Goal: Task Accomplishment & Management: Manage account settings

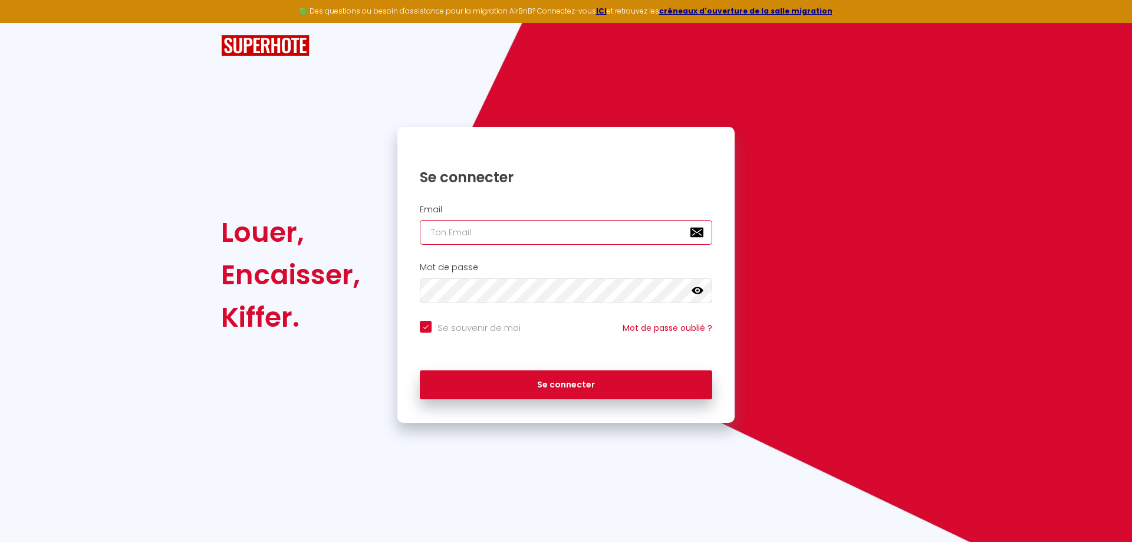
click at [504, 237] on input "email" at bounding box center [566, 232] width 292 height 25
type input "g"
checkbox input "true"
type input "gu"
checkbox input "true"
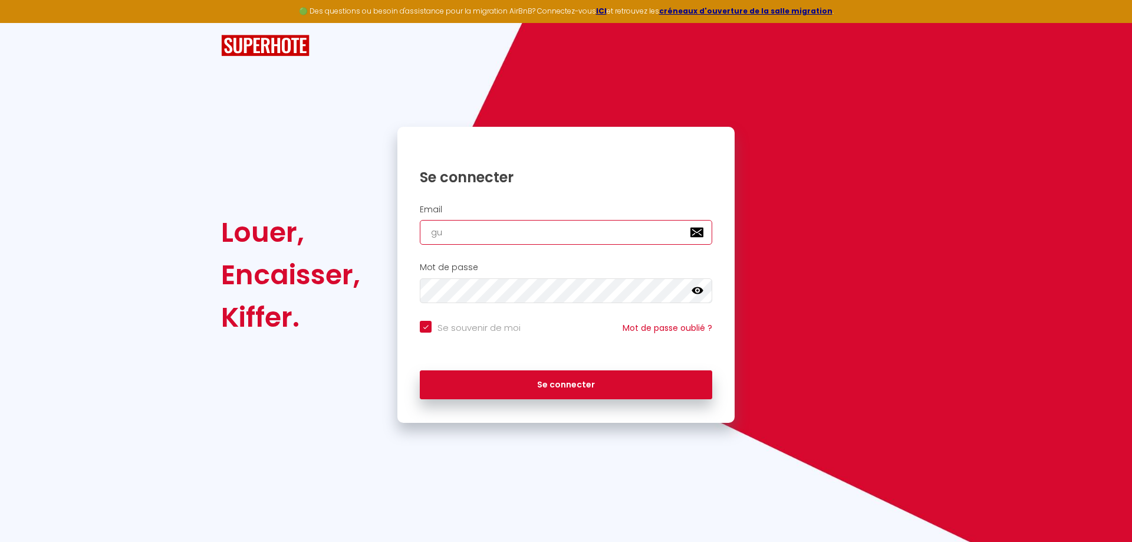
type input "gug"
checkbox input "true"
type input "gugu"
checkbox input "true"
type input "gugu0"
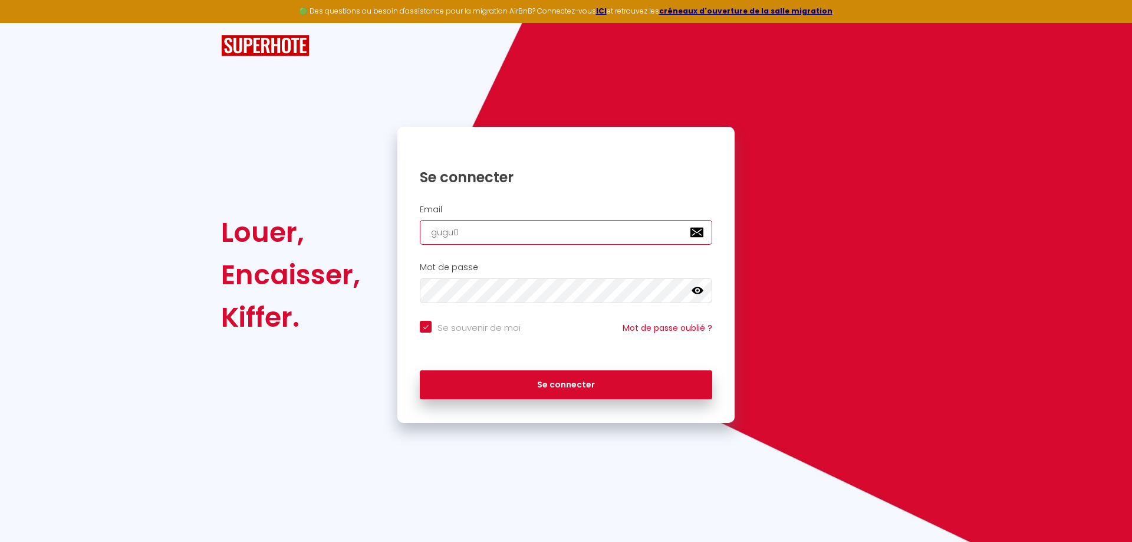
checkbox input "true"
type input "gugu06"
checkbox input "true"
type input "gugu062"
checkbox input "true"
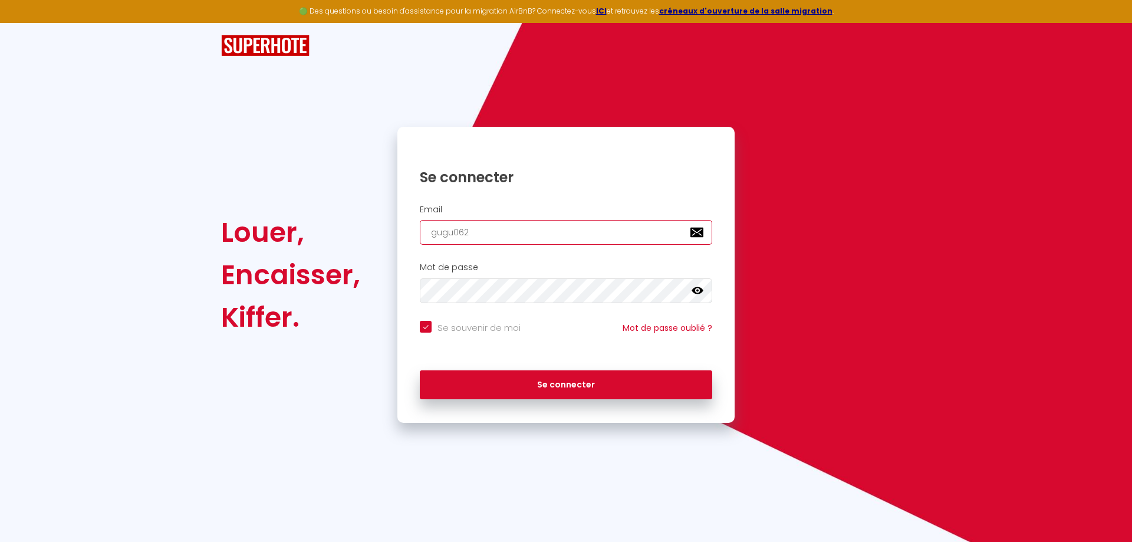
type input "gugu0626"
checkbox input "true"
type input "gugu06266"
checkbox input "true"
type input "gugu06266@"
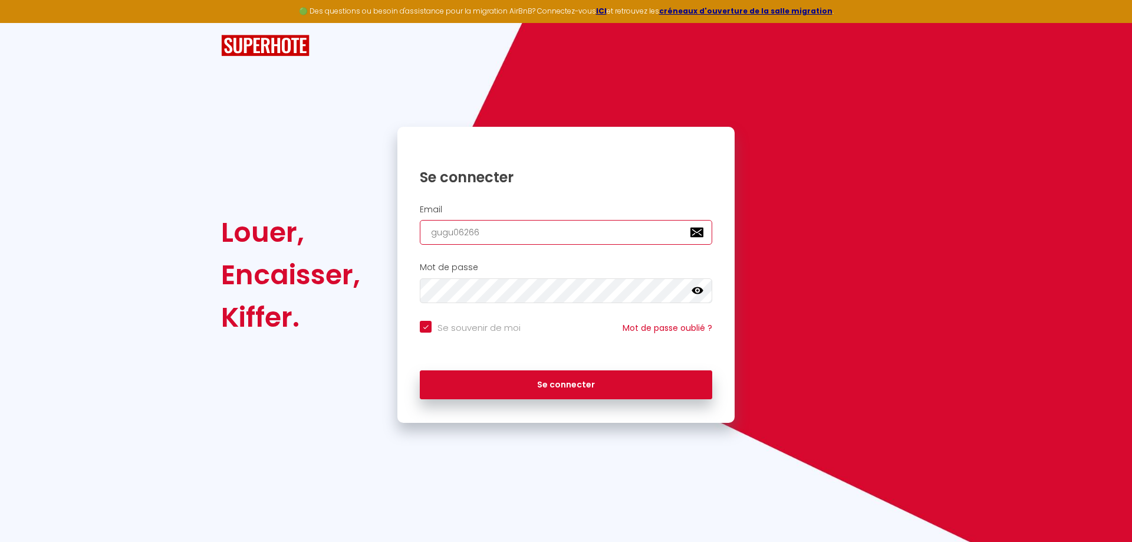
checkbox input "true"
type input "gugu06266@h"
checkbox input "true"
type input "gugu06266@ho"
checkbox input "true"
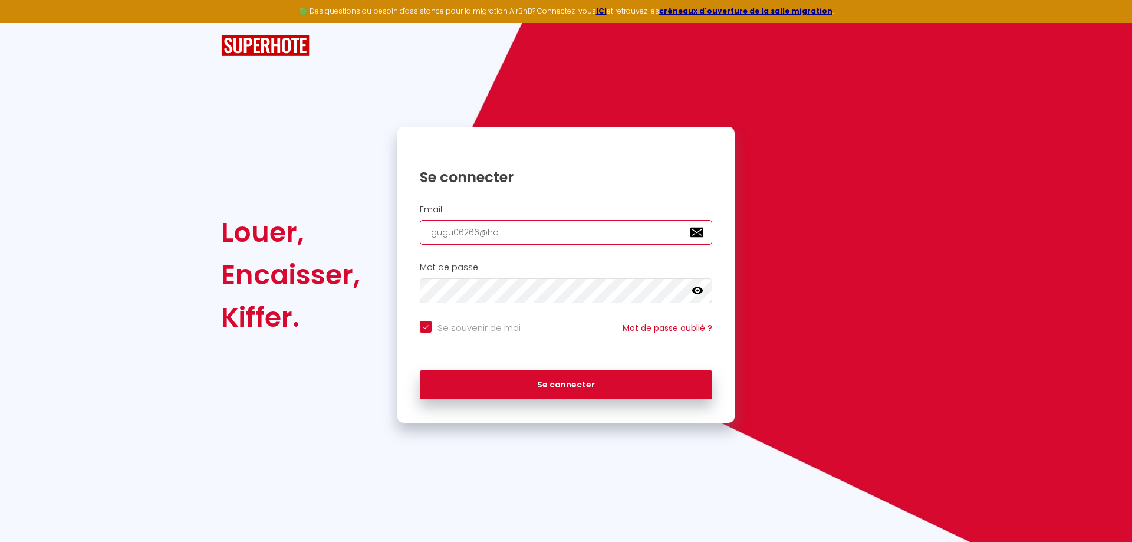
type input "gugu06266@hot"
checkbox input "true"
type input "gugu06266@hotm"
checkbox input "true"
type input "gugu06266@hotma"
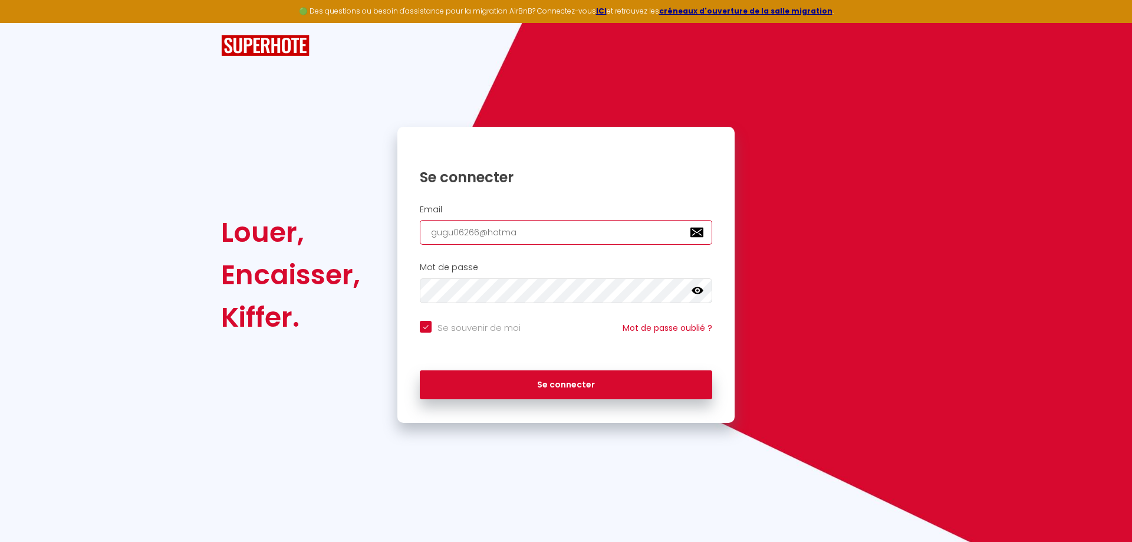
checkbox input "true"
type input "gugu06266@hotmai"
checkbox input "true"
type input "[EMAIL_ADDRESS]"
checkbox input "true"
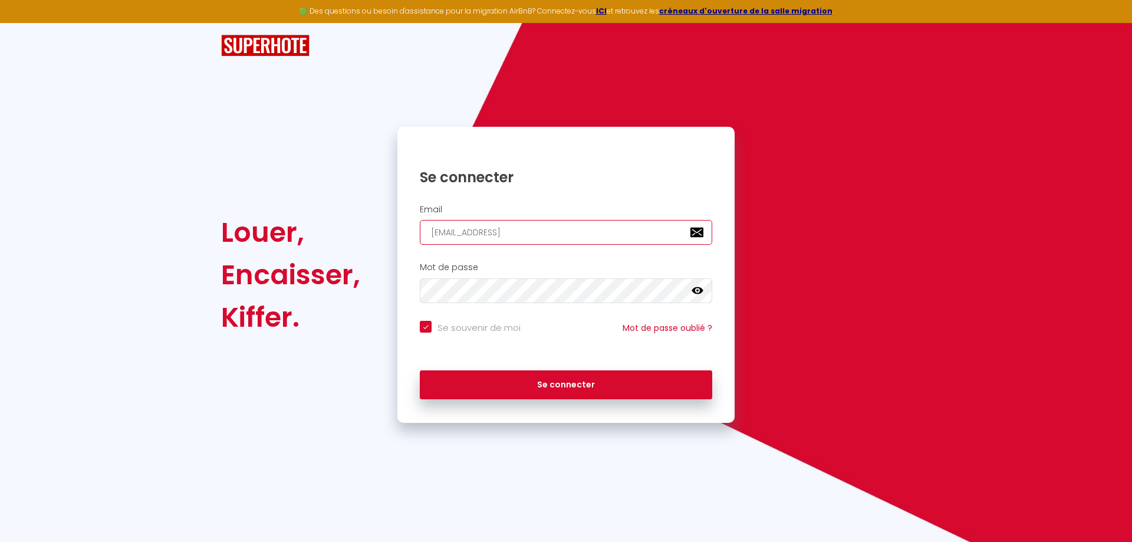
type input "[EMAIL_ADDRESS]."
checkbox input "true"
type input "gugu06266@hotmail.f"
checkbox input "true"
type input "[EMAIL_ADDRESS][DOMAIN_NAME]"
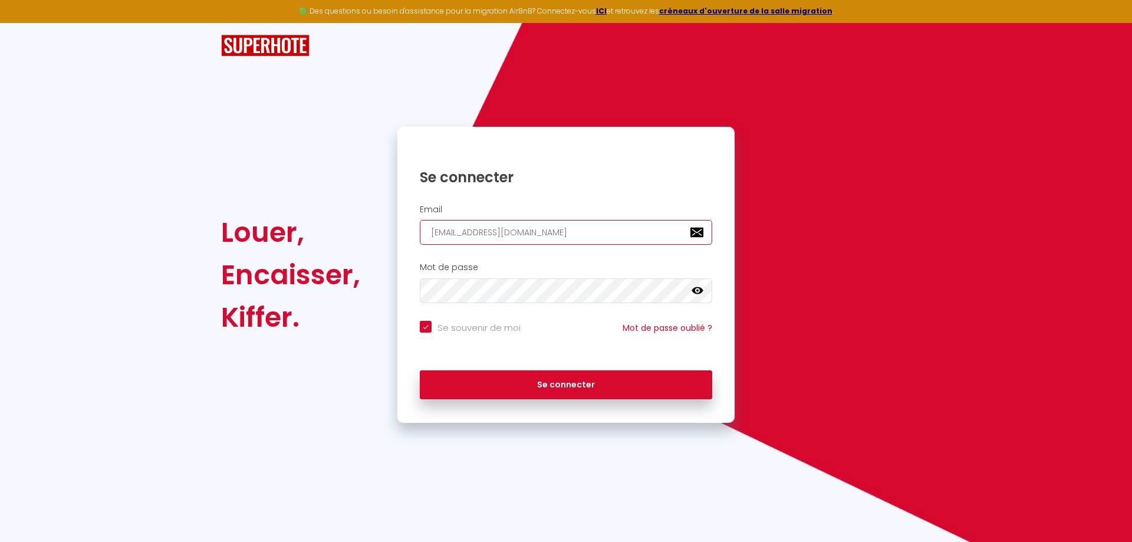
checkbox input "true"
type input "[EMAIL_ADDRESS][DOMAIN_NAME]"
click at [420, 370] on button "Se connecter" at bounding box center [566, 384] width 292 height 29
checkbox input "true"
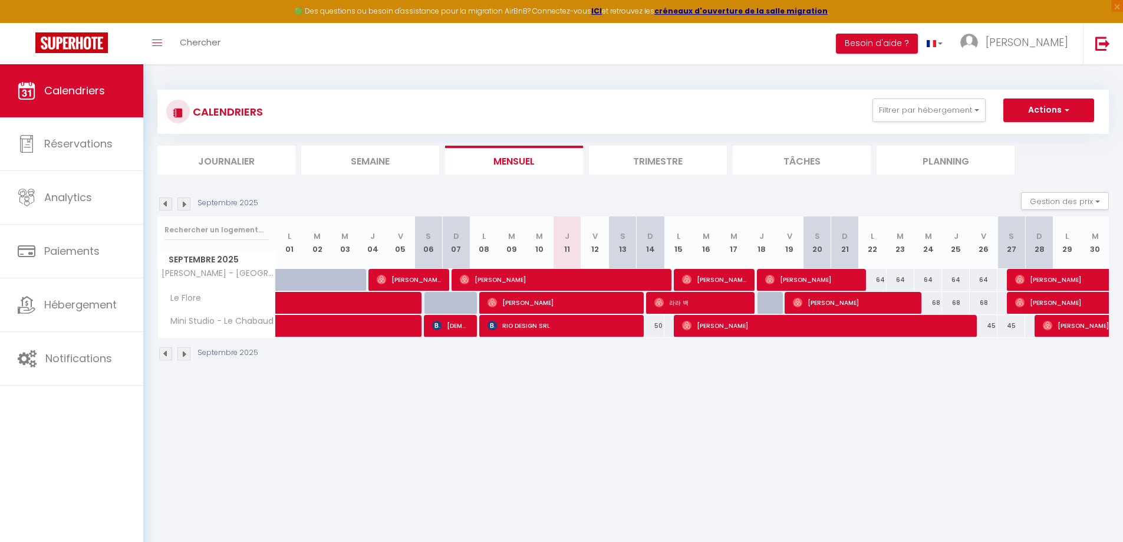
click at [1063, 186] on section "Septembre 2025 Gestion des prix Nb Nuits minimum Règles Disponibilité Septembre…" at bounding box center [633, 276] width 952 height 192
click at [1077, 200] on button "Gestion des prix" at bounding box center [1065, 201] width 88 height 18
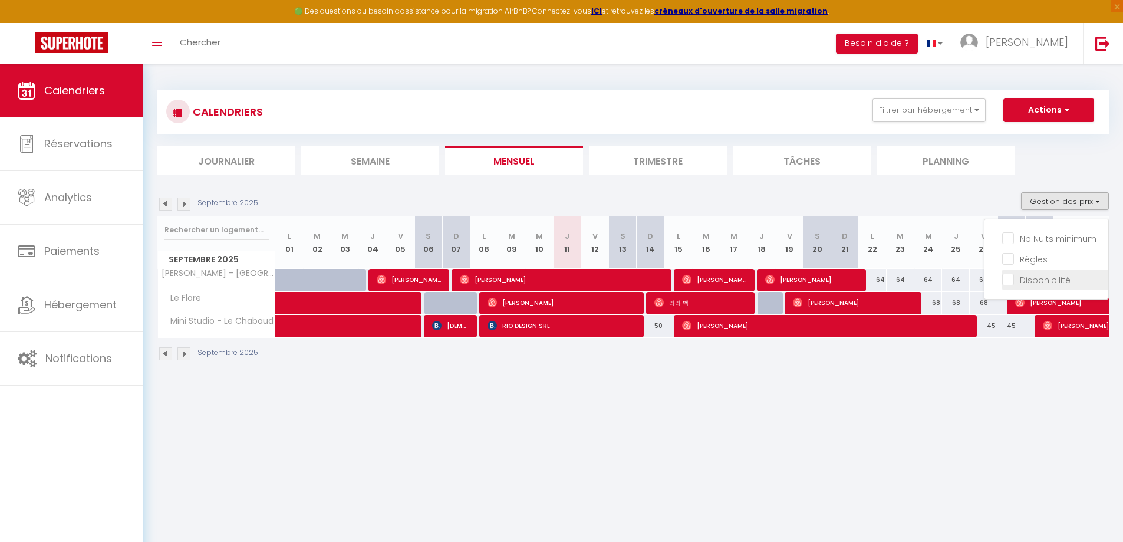
click at [1019, 284] on input "Disponibilité" at bounding box center [1055, 279] width 106 height 12
checkbox input "true"
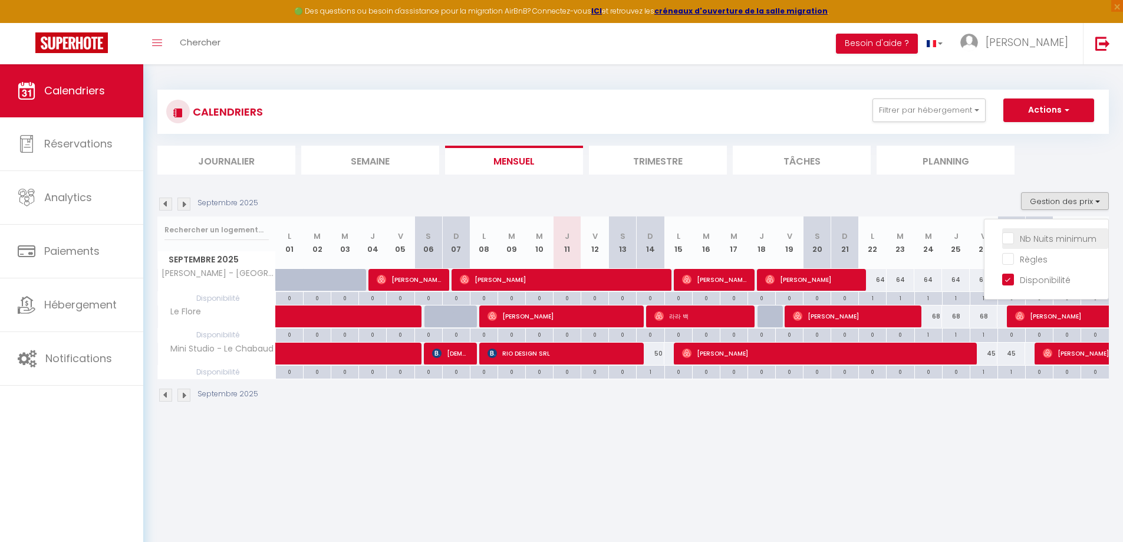
click at [1021, 238] on input "Nb Nuits minimum" at bounding box center [1055, 238] width 106 height 12
checkbox input "true"
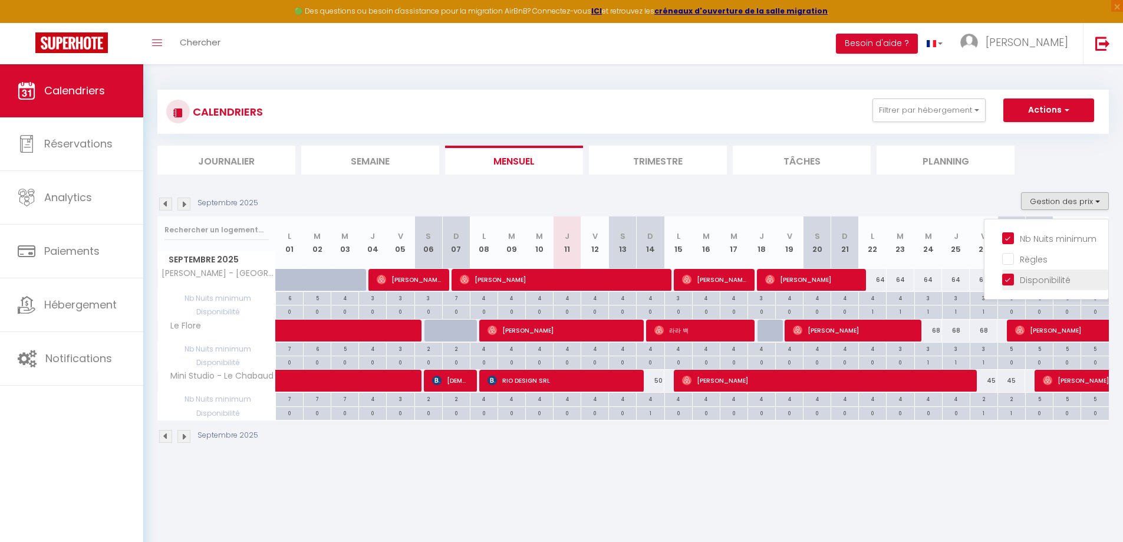
click at [1018, 281] on input "Disponibilité" at bounding box center [1055, 279] width 106 height 12
checkbox input "false"
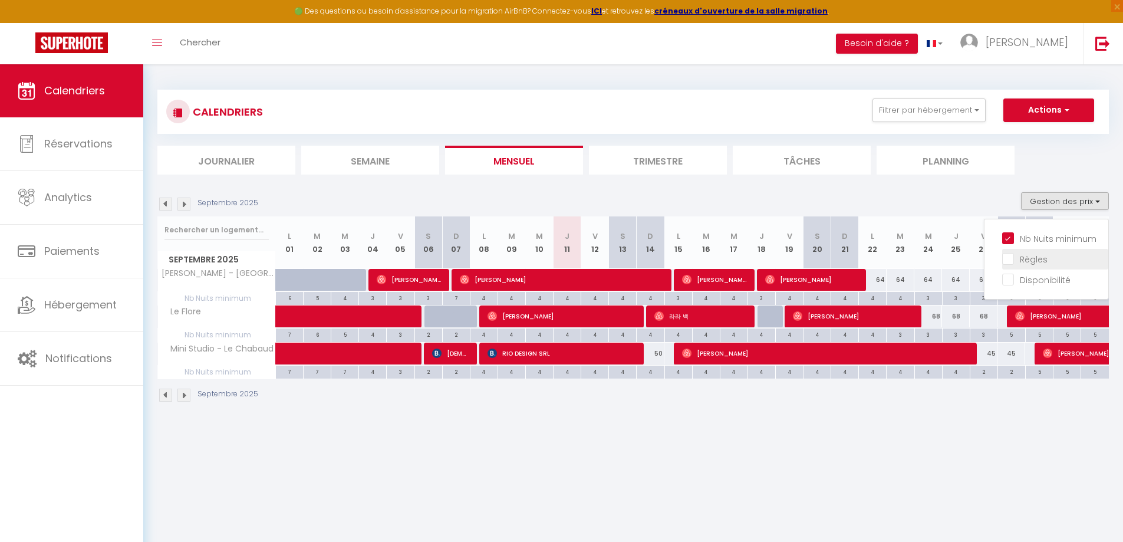
click at [1013, 261] on input "Règles" at bounding box center [1055, 258] width 106 height 12
checkbox input "true"
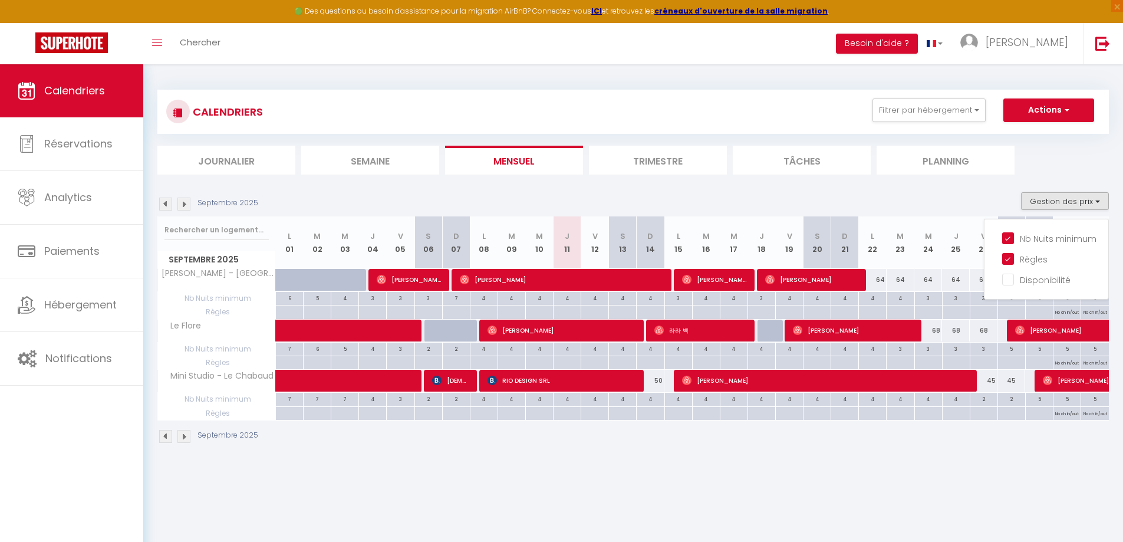
click at [917, 459] on div "CALENDRIERS Filtrer par hébergement Tous [PERSON_NAME] - Cannes Centre Le Flore…" at bounding box center [633, 266] width 980 height 405
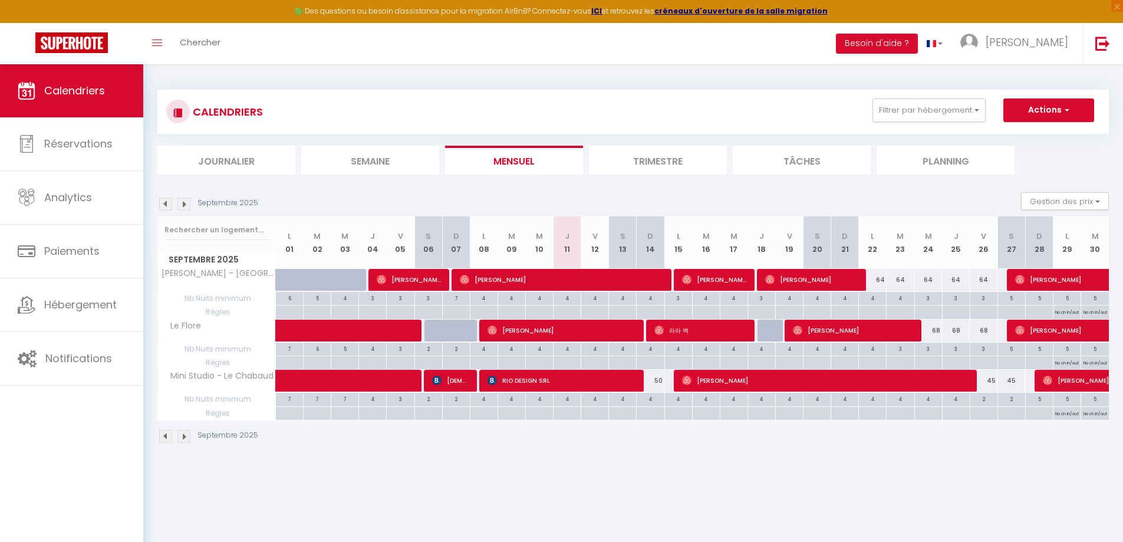
click at [190, 204] on img at bounding box center [183, 204] width 13 height 13
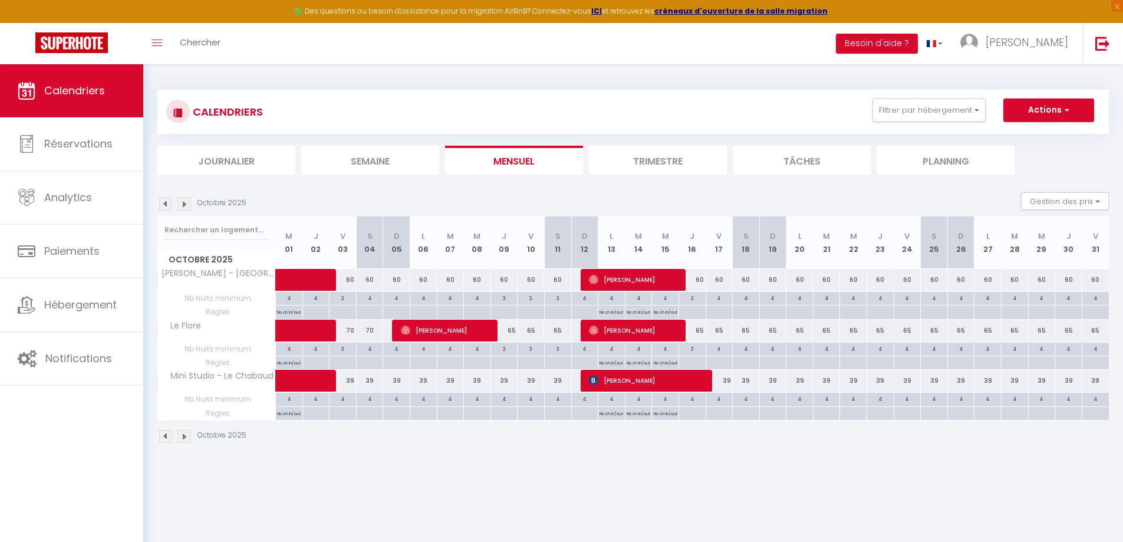
click at [348, 356] on div at bounding box center [342, 363] width 27 height 14
click at [348, 350] on div "3" at bounding box center [343, 348] width 27 height 11
click at [342, 346] on div "3" at bounding box center [343, 348] width 27 height 11
click at [344, 353] on div "3" at bounding box center [343, 348] width 27 height 11
click at [342, 351] on div "3" at bounding box center [343, 348] width 27 height 11
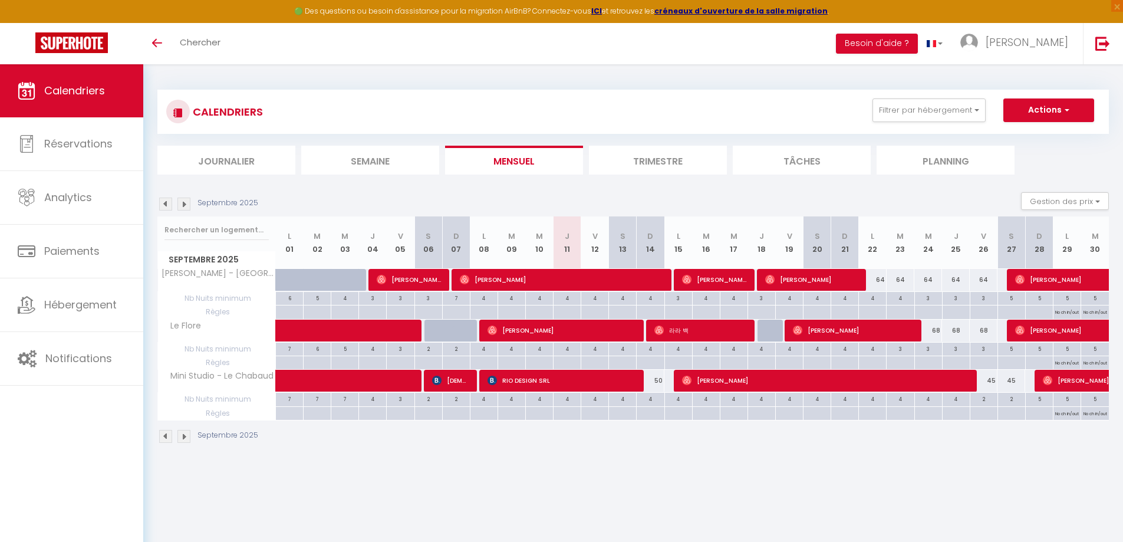
click at [181, 204] on img at bounding box center [183, 204] width 13 height 13
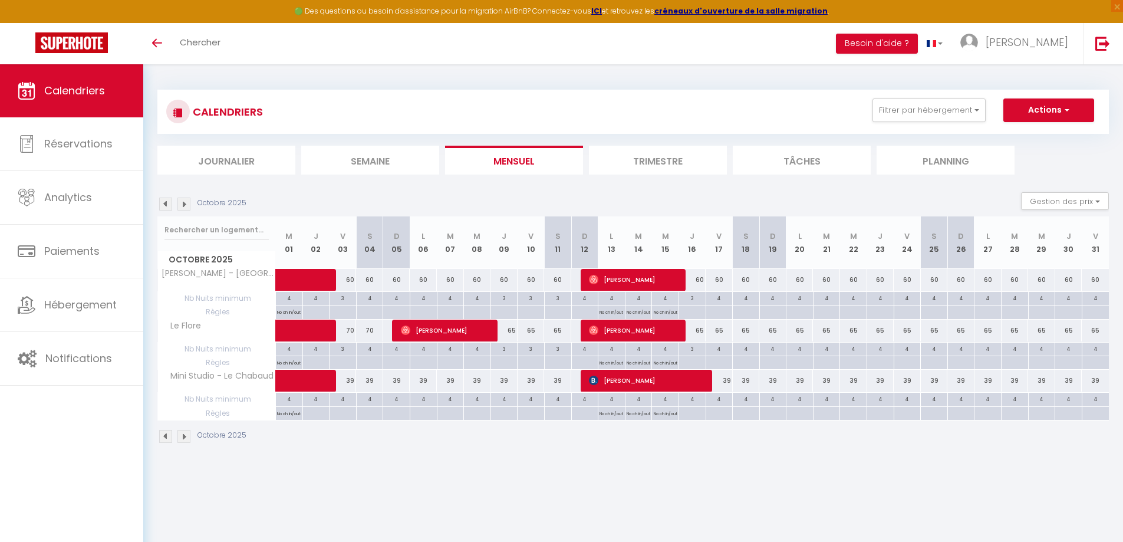
click at [340, 349] on div "3" at bounding box center [343, 348] width 27 height 11
type input "3"
type input "Ven 03 Octobre 2025"
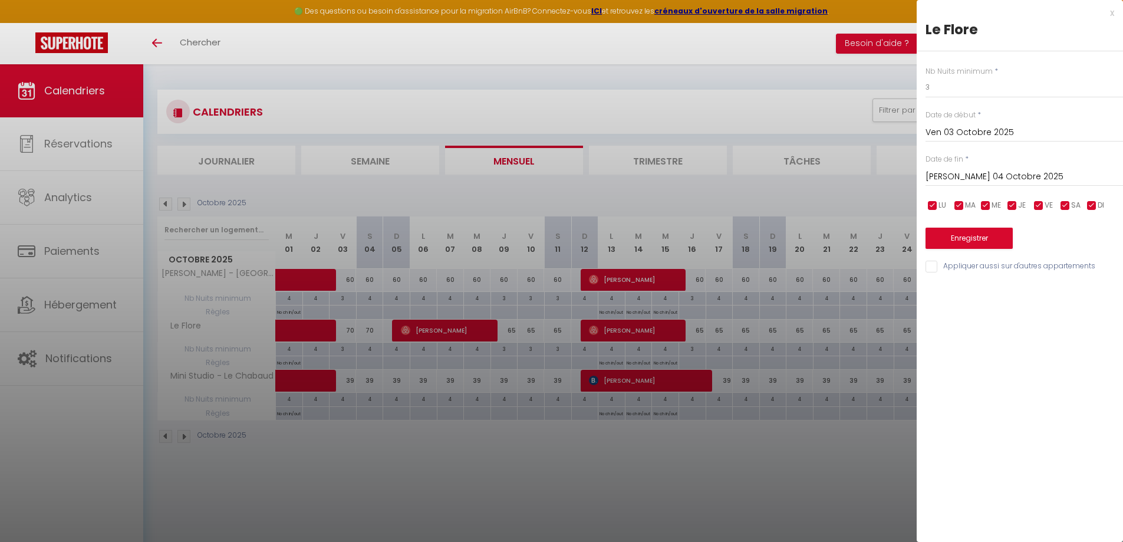
click at [1026, 179] on input "Sam 04 Octobre 2025" at bounding box center [1025, 176] width 198 height 15
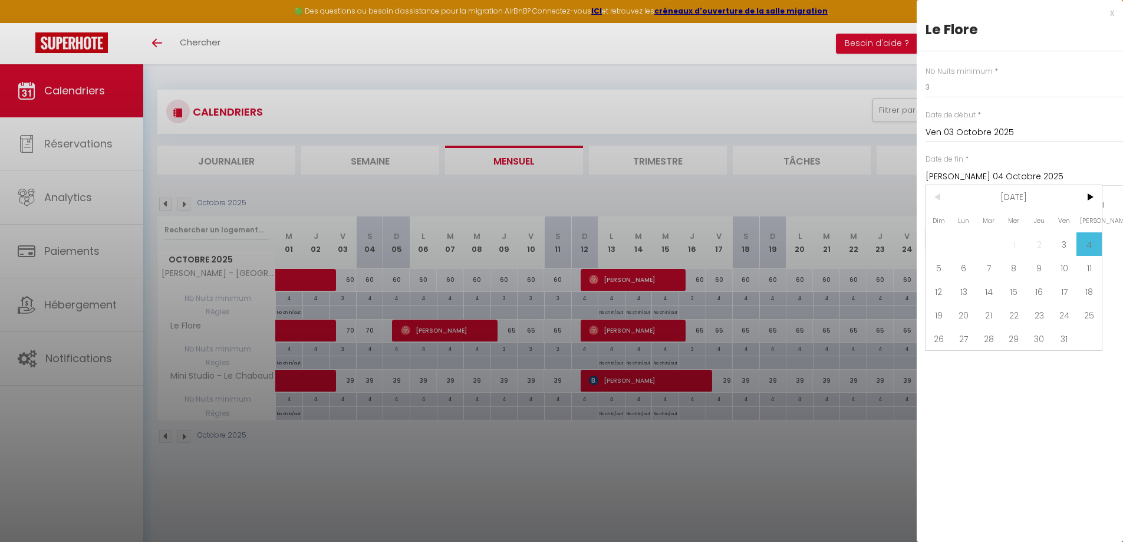
drag, startPoint x: 949, startPoint y: 263, endPoint x: 940, endPoint y: 224, distance: 39.8
click at [949, 264] on span "5" at bounding box center [938, 268] width 25 height 24
type input "Dim 05 Octobre 2025"
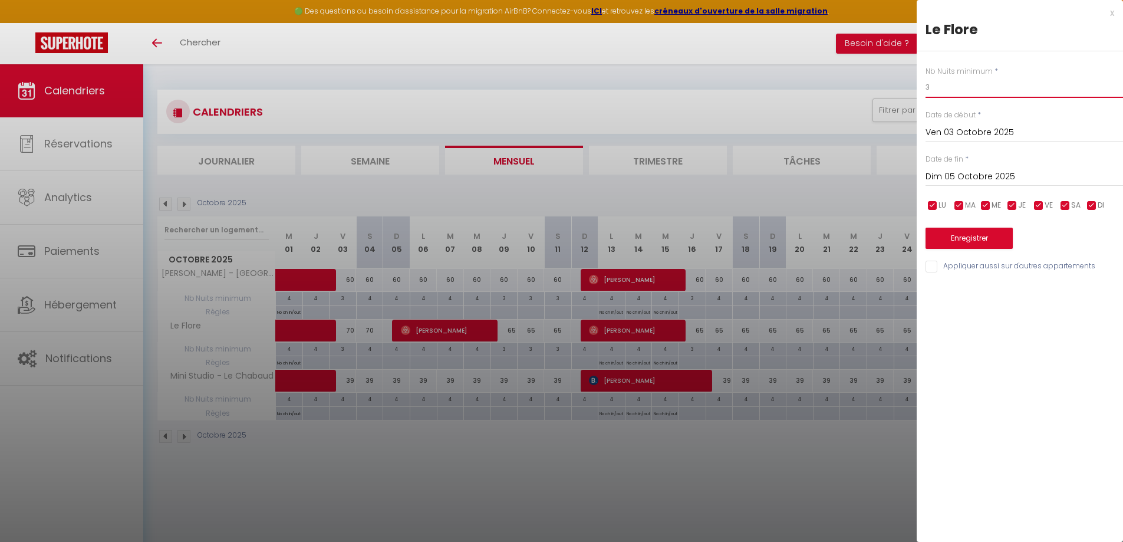
drag, startPoint x: 932, startPoint y: 88, endPoint x: 709, endPoint y: 91, distance: 223.5
click at [709, 91] on body "🟢 Des questions ou besoin d'assistance pour la migration AirBnB? Connectez-vous…" at bounding box center [561, 335] width 1123 height 542
type input "2"
click at [943, 239] on button "Enregistrer" at bounding box center [969, 238] width 87 height 21
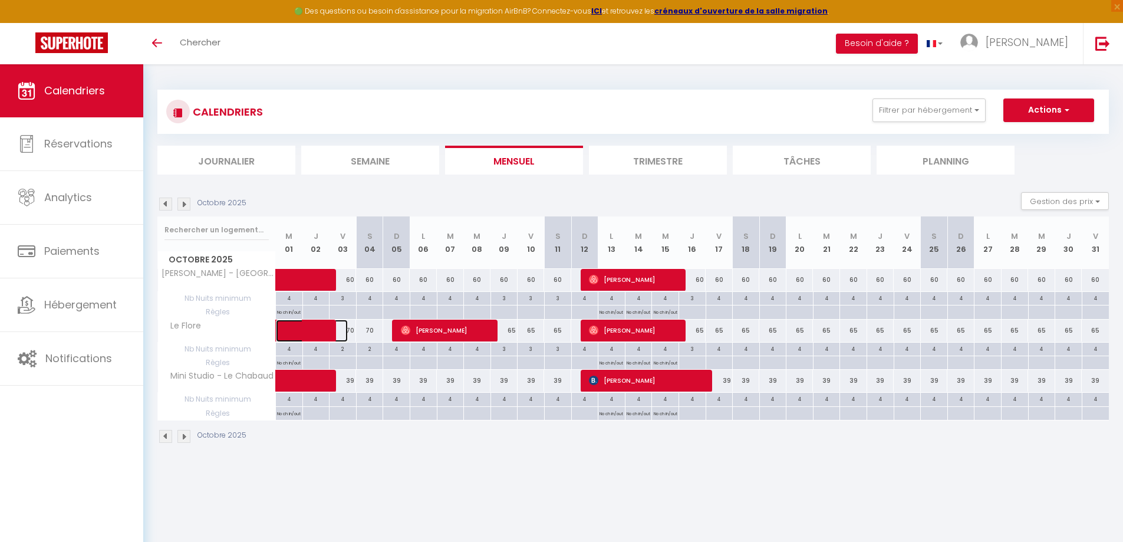
drag, startPoint x: 343, startPoint y: 329, endPoint x: 351, endPoint y: 332, distance: 8.2
click at [344, 329] on span at bounding box center [321, 331] width 54 height 22
select select "OK"
select select "0"
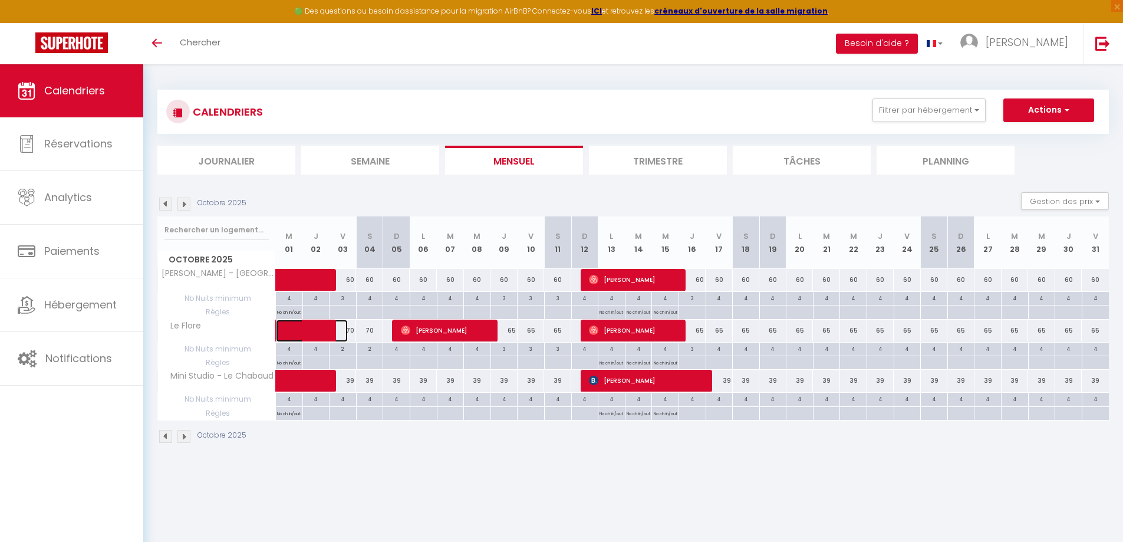
select select "0"
select select "1"
select select
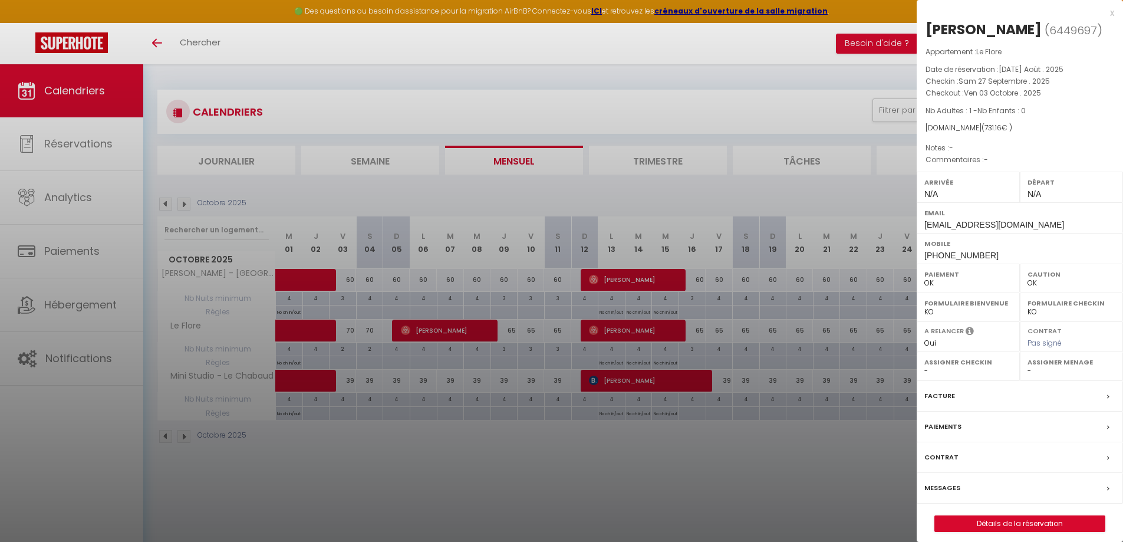
drag, startPoint x: 520, startPoint y: 247, endPoint x: 443, endPoint y: 285, distance: 85.7
click at [517, 249] on div at bounding box center [561, 271] width 1123 height 542
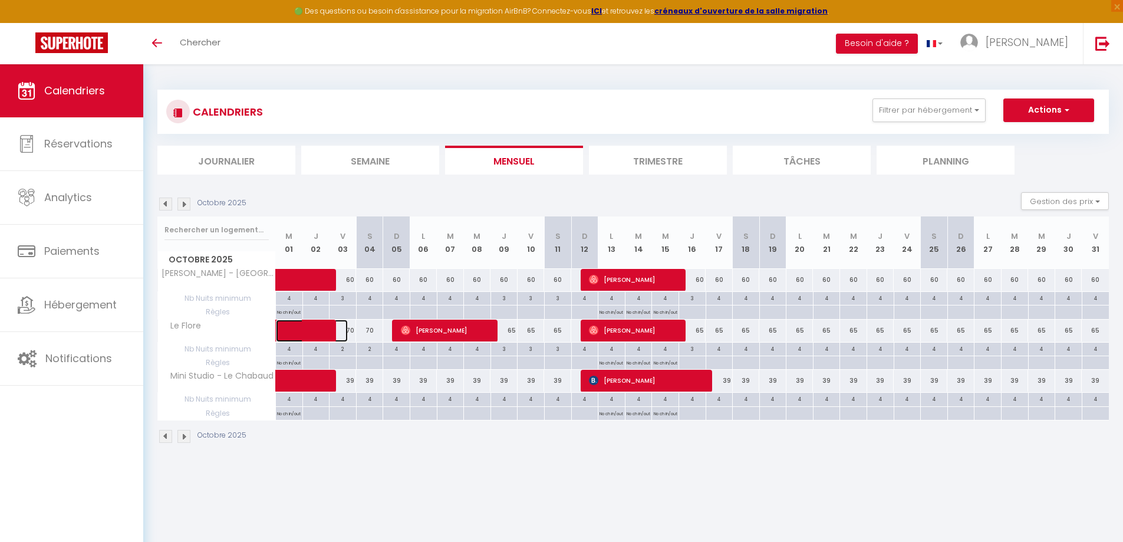
click at [344, 333] on span at bounding box center [321, 331] width 54 height 22
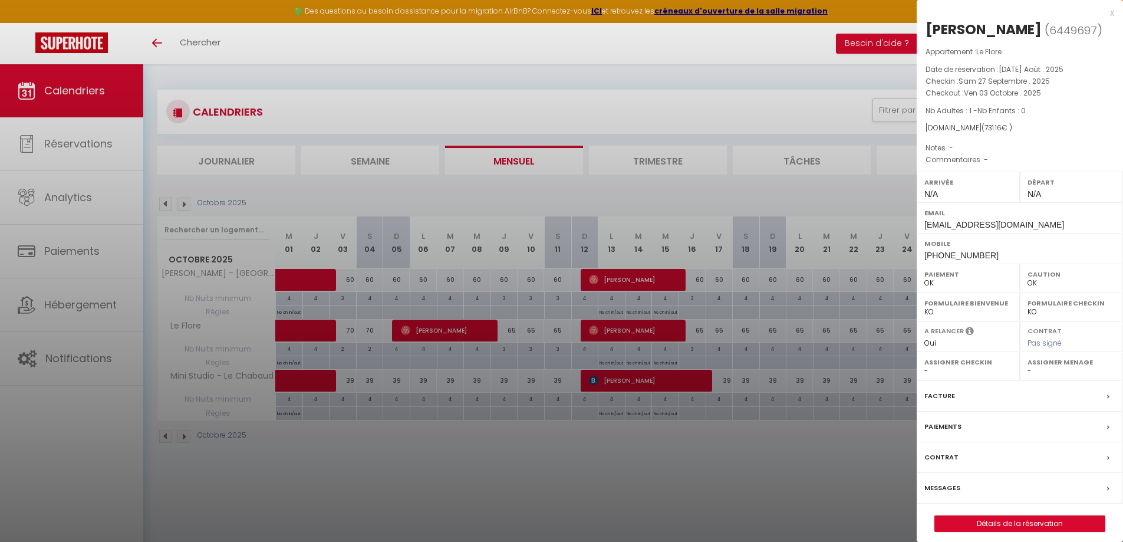
click at [344, 333] on div at bounding box center [561, 271] width 1123 height 542
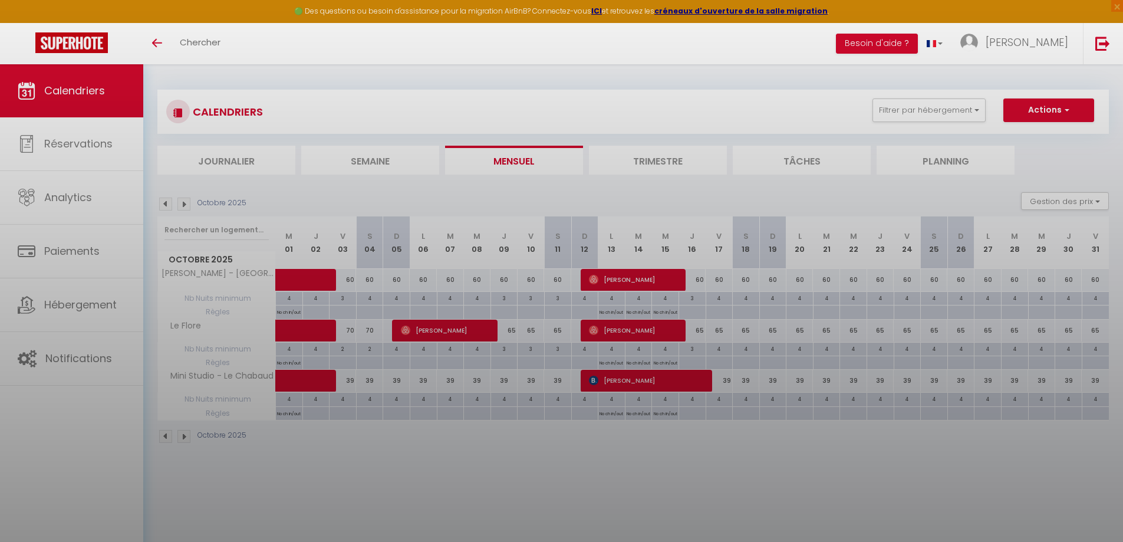
click at [347, 332] on div at bounding box center [561, 271] width 1123 height 542
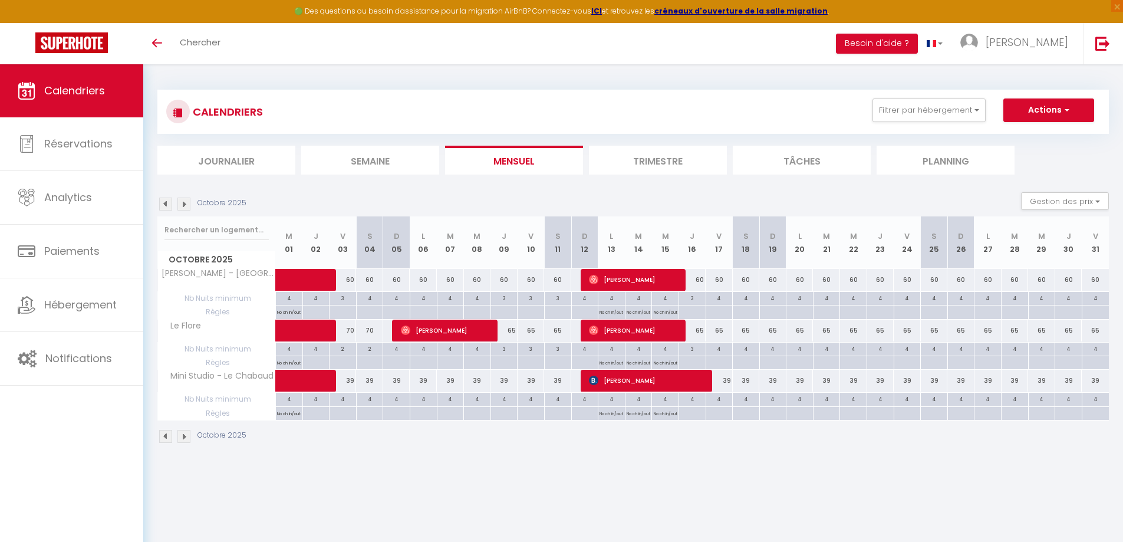
click at [353, 328] on div "70" at bounding box center [343, 331] width 27 height 22
type input "70"
type input "Ven 03 Octobre 2025"
type input "Sam 04 Octobre 2025"
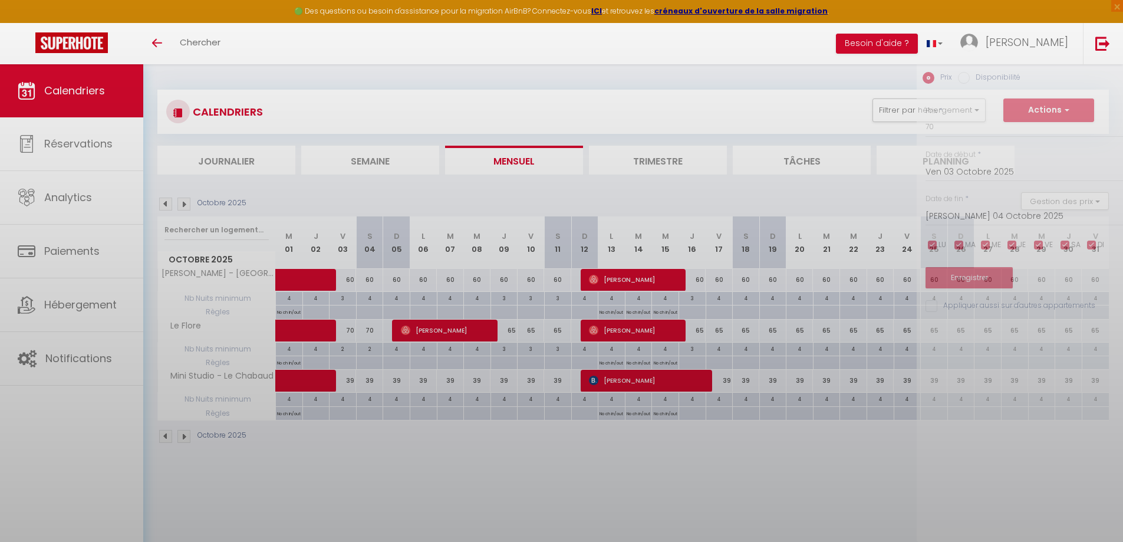
click at [349, 329] on div at bounding box center [561, 271] width 1123 height 542
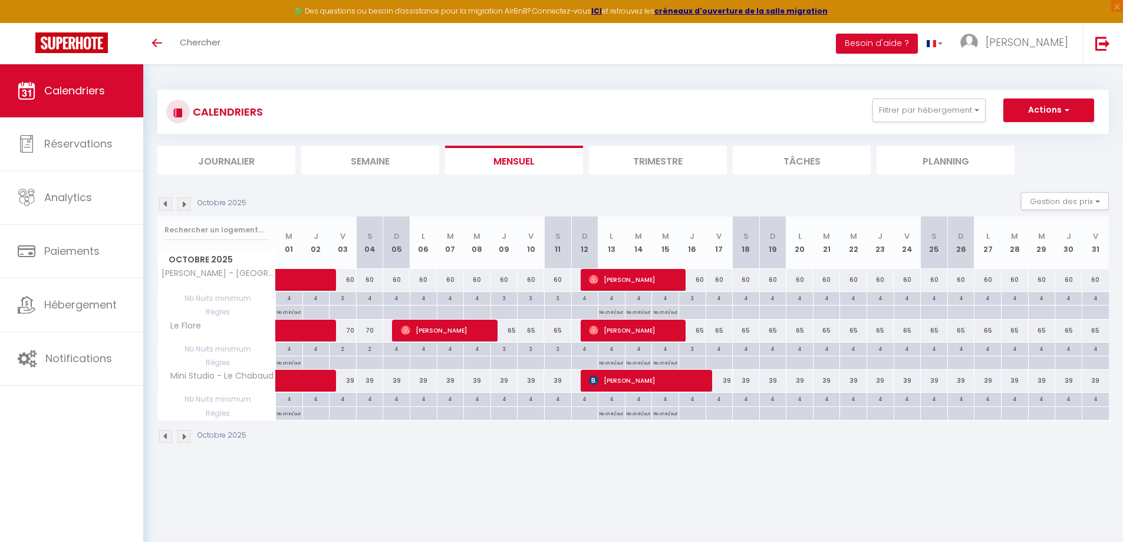
click at [351, 331] on div "70" at bounding box center [343, 331] width 27 height 22
type input "70"
type input "Ven 03 Octobre 2025"
type input "Sam 04 Octobre 2025"
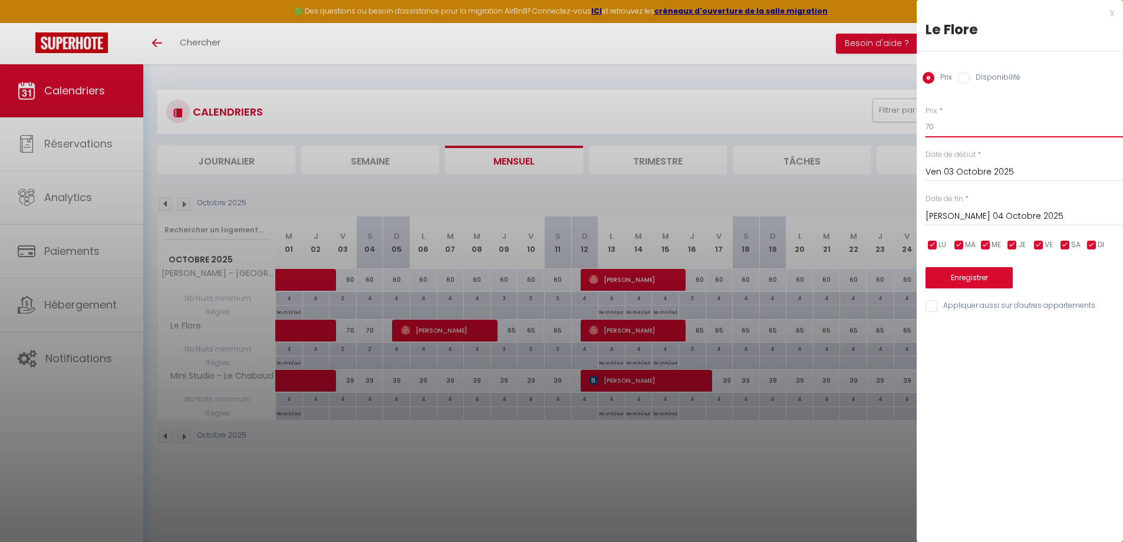
drag, startPoint x: 944, startPoint y: 126, endPoint x: 516, endPoint y: 128, distance: 427.5
click at [568, 127] on body "🟢 Des questions ou besoin d'assistance pour la migration AirBnB? Connectez-vous…" at bounding box center [561, 335] width 1123 height 542
type input "65"
click at [1033, 216] on input "Sam 04 Octobre 2025" at bounding box center [1025, 216] width 198 height 15
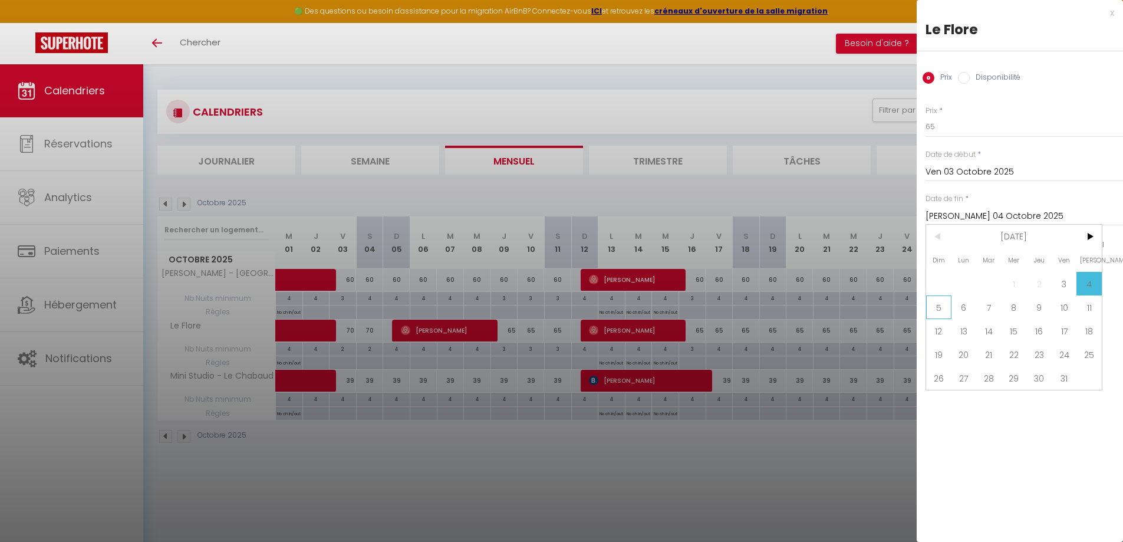
click at [939, 313] on span "5" at bounding box center [938, 307] width 25 height 24
type input "Dim 05 Octobre 2025"
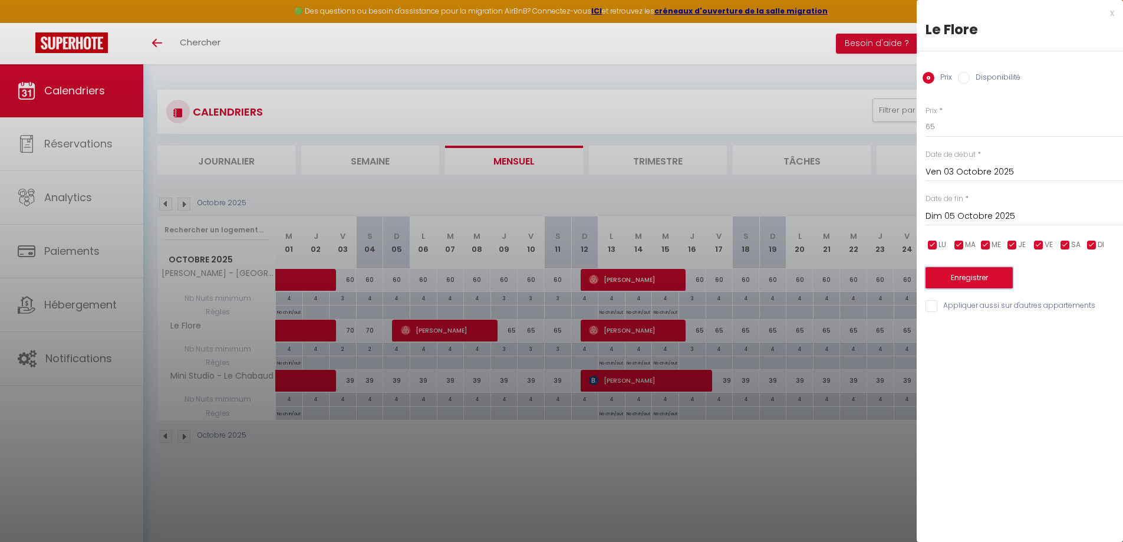
click at [958, 276] on button "Enregistrer" at bounding box center [969, 277] width 87 height 21
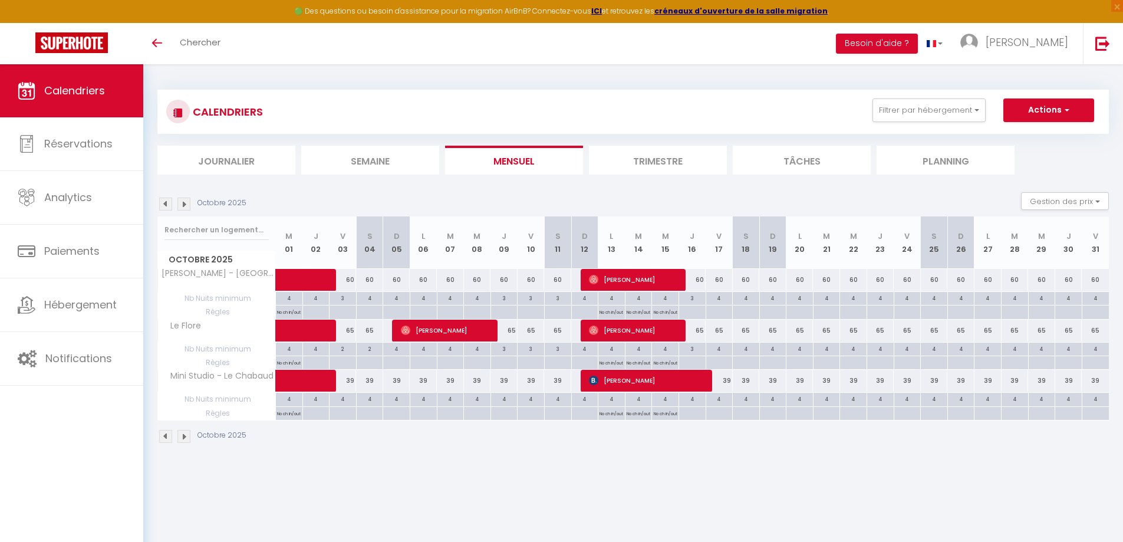
click at [183, 203] on img at bounding box center [183, 204] width 13 height 13
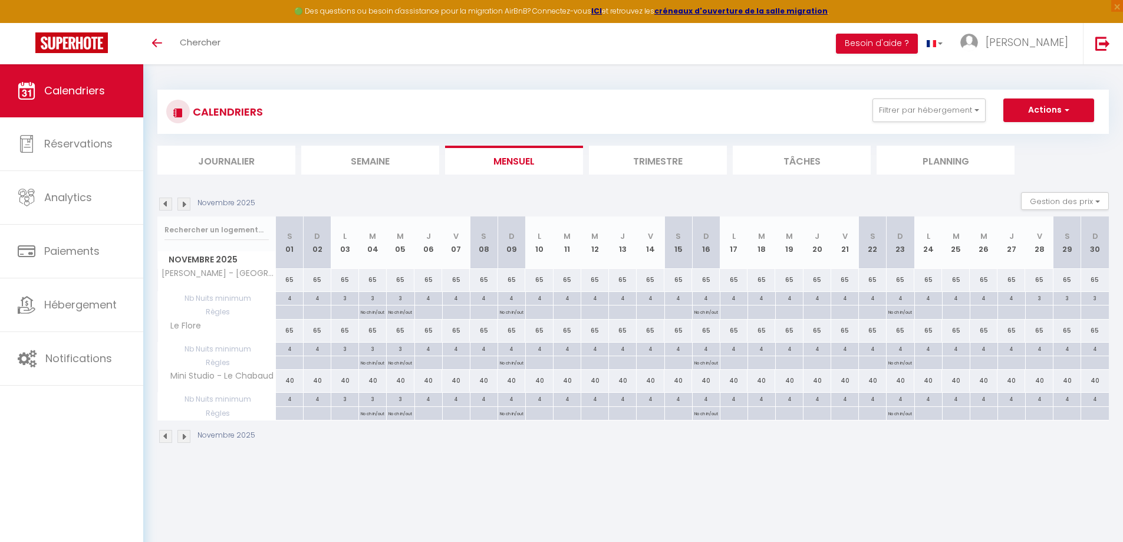
click at [291, 282] on div "65" at bounding box center [290, 280] width 28 height 22
type input "65"
type input "Sam 01 Novembre 2025"
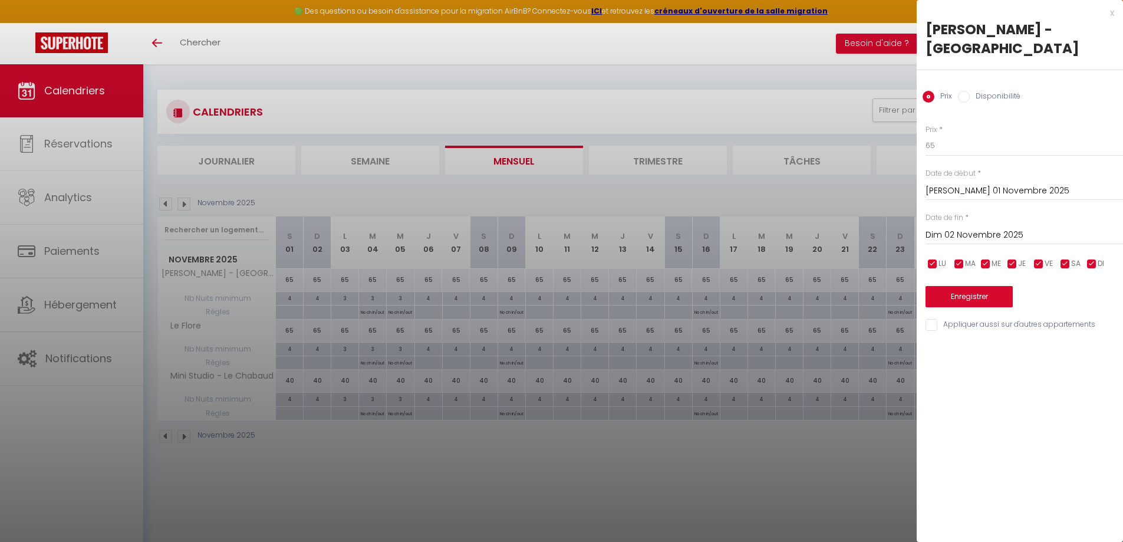
click at [995, 234] on input "Dim 02 Novembre 2025" at bounding box center [1025, 235] width 198 height 15
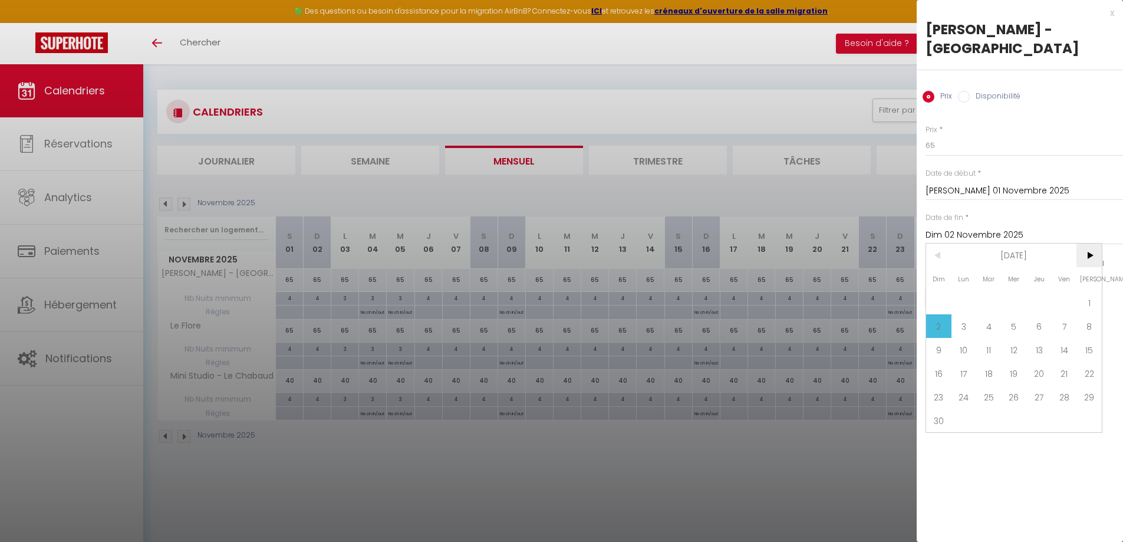
click at [1098, 261] on span ">" at bounding box center [1089, 256] width 25 height 24
click at [939, 258] on span "<" at bounding box center [938, 256] width 25 height 24
click at [1087, 259] on span ">" at bounding box center [1089, 256] width 25 height 24
click at [961, 304] on span "1" at bounding box center [964, 303] width 25 height 24
type input "Lun 01 Décembre 2025"
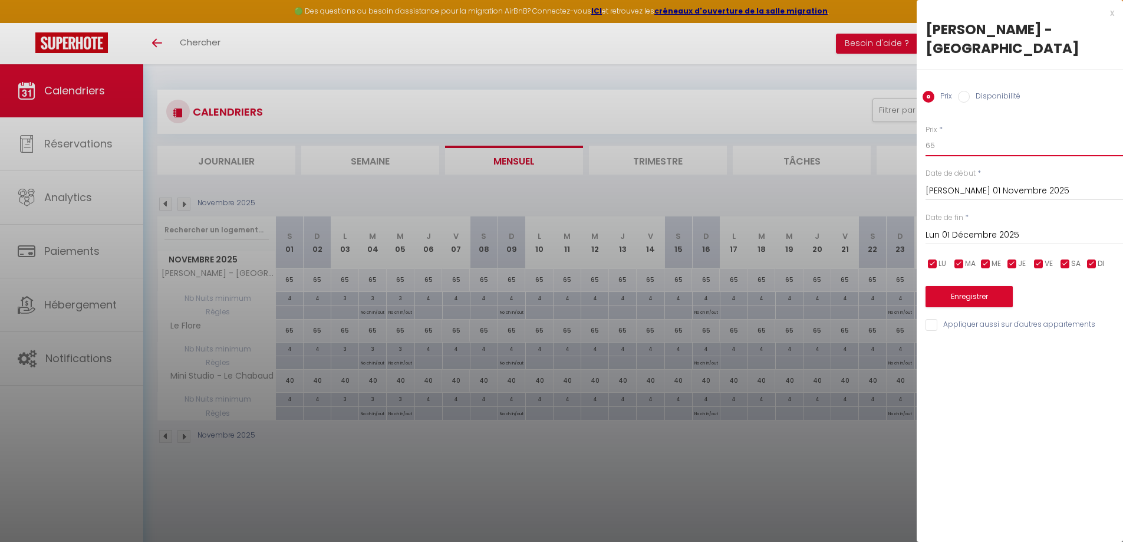
drag, startPoint x: 945, startPoint y: 146, endPoint x: 712, endPoint y: 151, distance: 233.0
click at [793, 146] on body "🟢 Des questions ou besoin d'assistance pour la migration AirBnB? Connectez-vous…" at bounding box center [561, 335] width 1123 height 542
click at [1110, 14] on div "x" at bounding box center [1016, 13] width 198 height 14
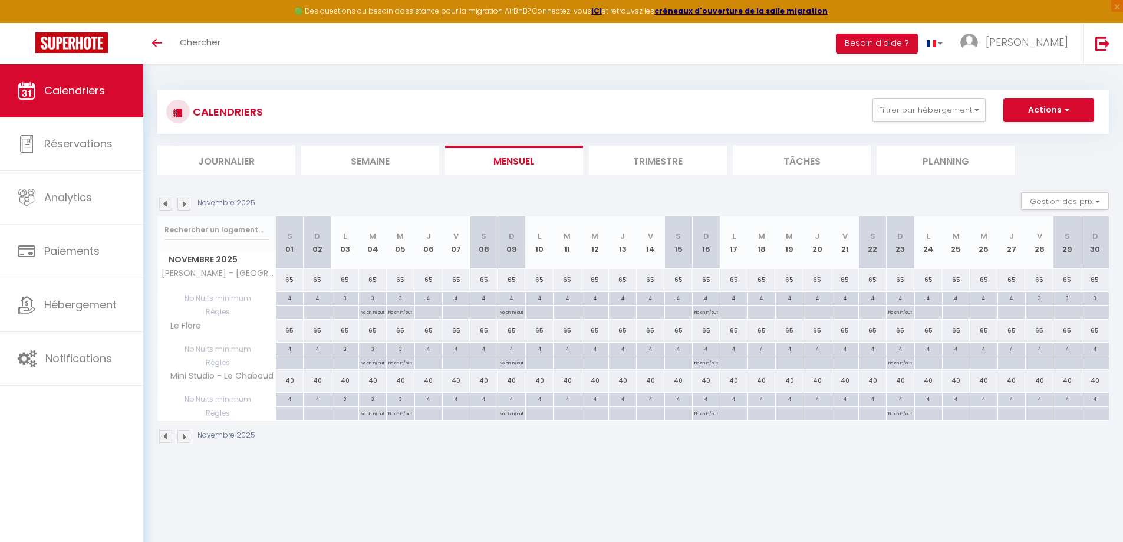
click at [291, 281] on div "65" at bounding box center [290, 280] width 28 height 22
type input "65"
type input "Sam 01 Novembre 2025"
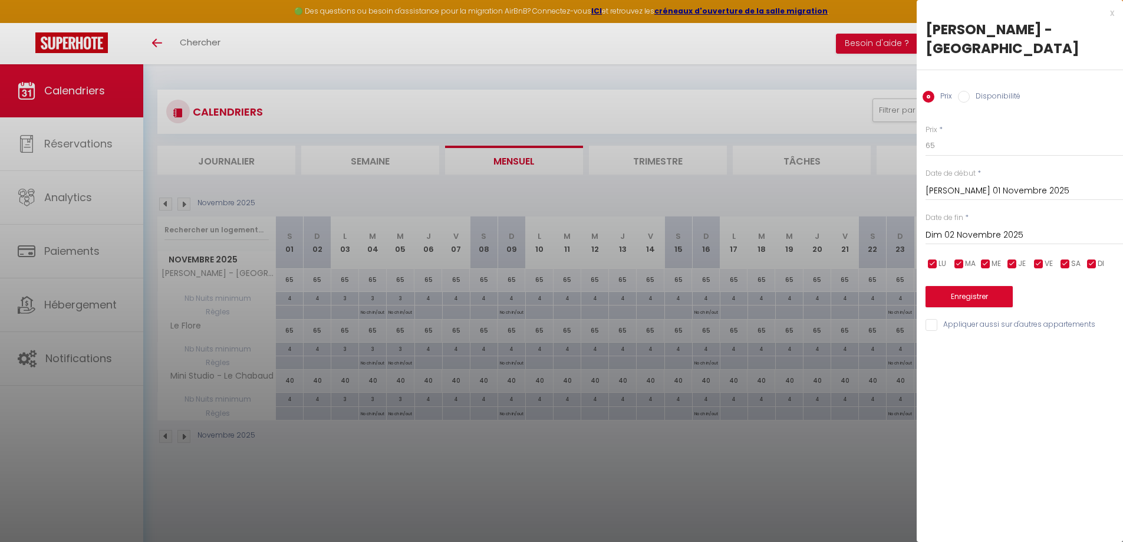
click at [945, 229] on input "Dim 02 Novembre 2025" at bounding box center [1025, 235] width 198 height 15
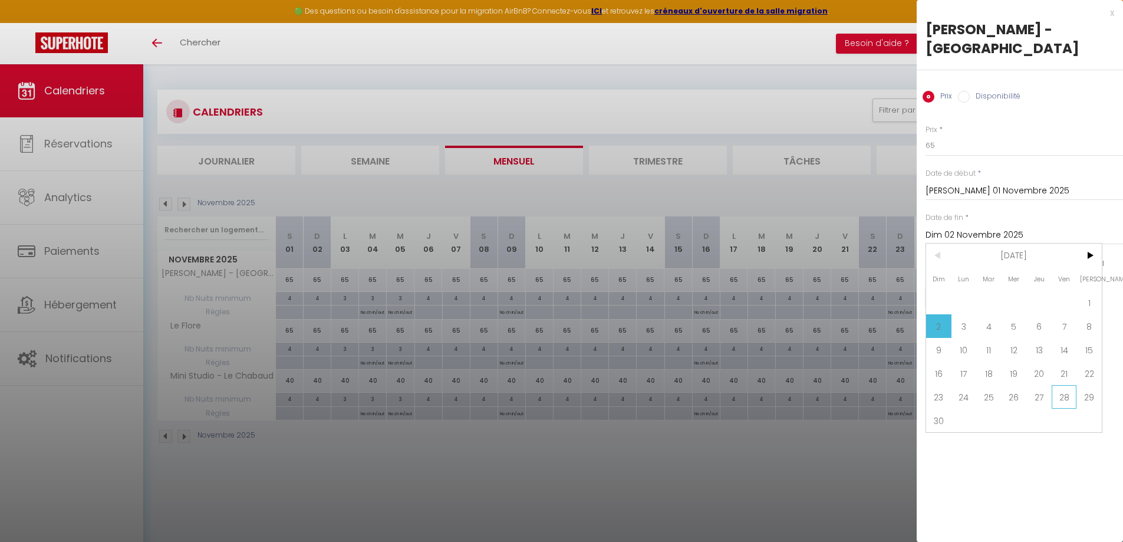
click at [1060, 391] on span "28" at bounding box center [1064, 397] width 25 height 24
type input "Ven 28 Novembre 2025"
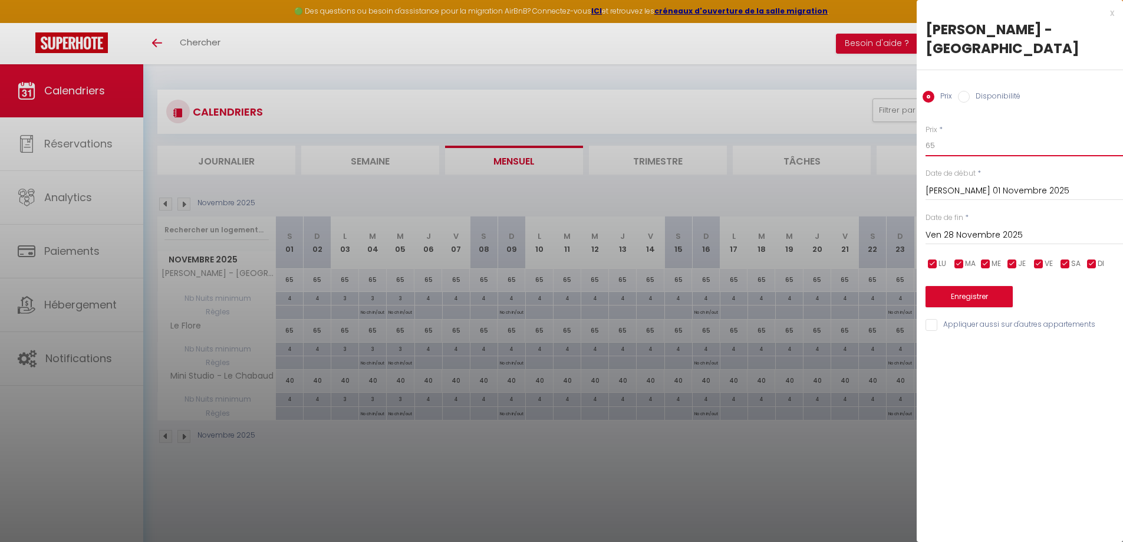
drag, startPoint x: 945, startPoint y: 146, endPoint x: 837, endPoint y: 138, distance: 108.2
click at [837, 138] on body "🟢 Des questions ou besoin d'assistance pour la migration AirBnB? Connectez-vous…" at bounding box center [561, 335] width 1123 height 542
type input "60"
click at [952, 300] on button "Enregistrer" at bounding box center [969, 296] width 87 height 21
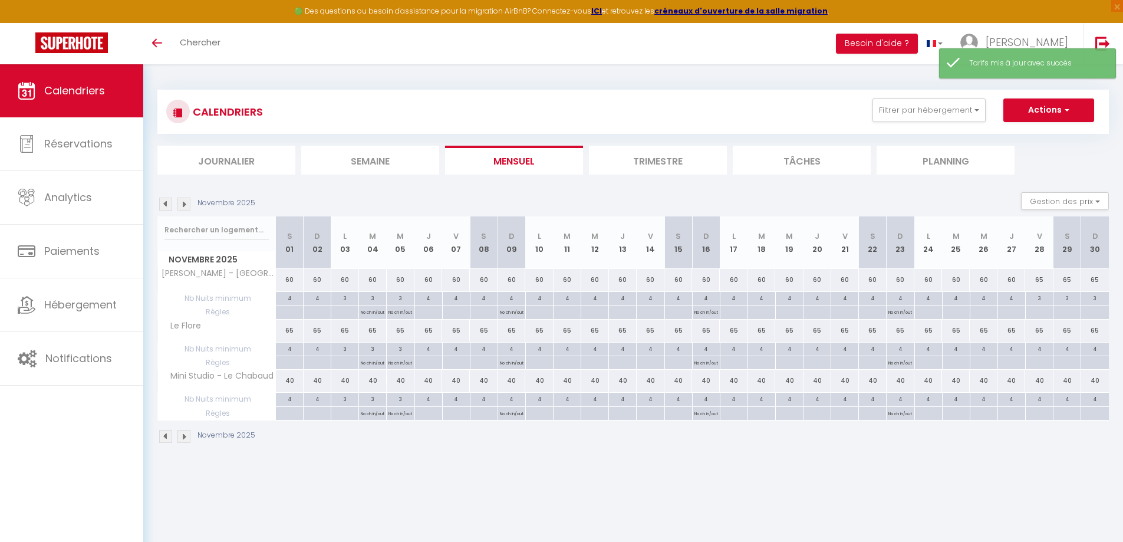
click at [289, 333] on div "65" at bounding box center [290, 331] width 28 height 22
type input "65"
type input "Sam 01 Novembre 2025"
type input "Dim 02 Novembre 2025"
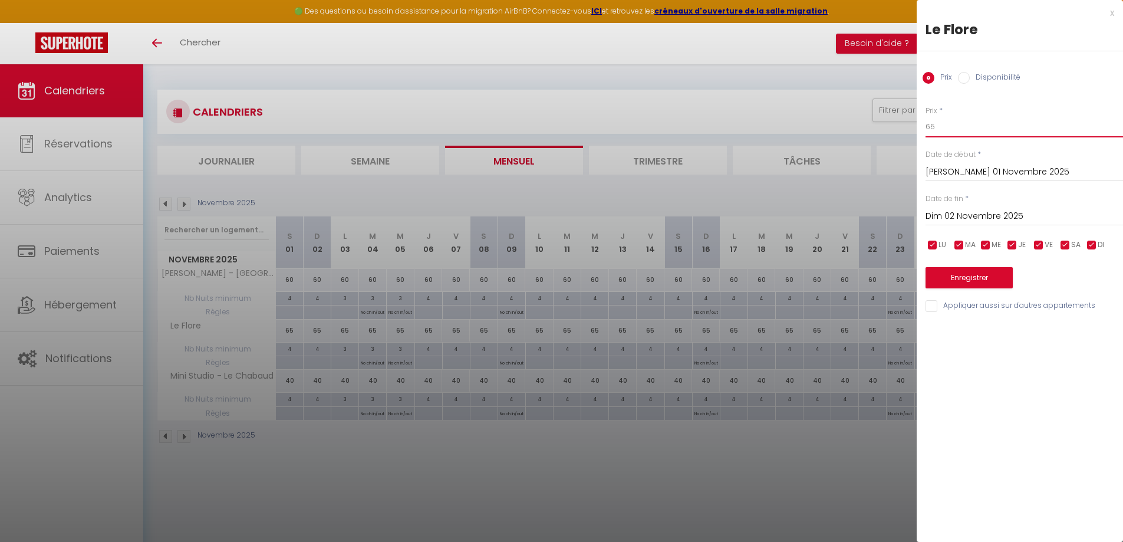
drag, startPoint x: 961, startPoint y: 125, endPoint x: 470, endPoint y: 101, distance: 491.7
click at [481, 103] on body "🟢 Des questions ou besoin d'assistance pour la migration AirBnB? Connectez-vous…" at bounding box center [561, 335] width 1123 height 542
drag, startPoint x: 778, startPoint y: 63, endPoint x: 784, endPoint y: 68, distance: 7.6
click at [778, 62] on div at bounding box center [561, 271] width 1123 height 542
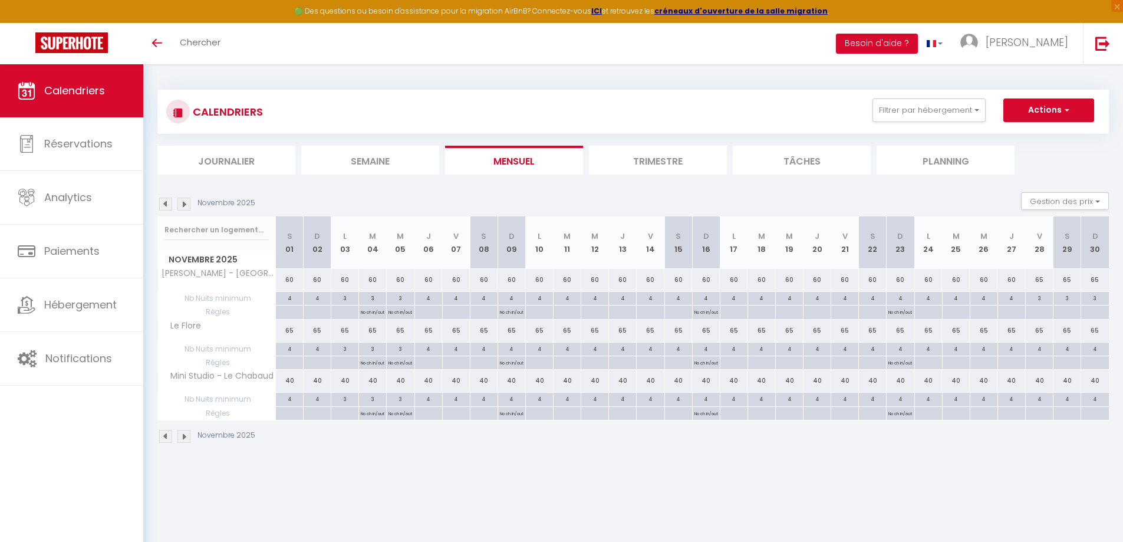
click at [293, 381] on div "40" at bounding box center [290, 381] width 28 height 22
type input "40"
type input "Sam 01 Novembre 2025"
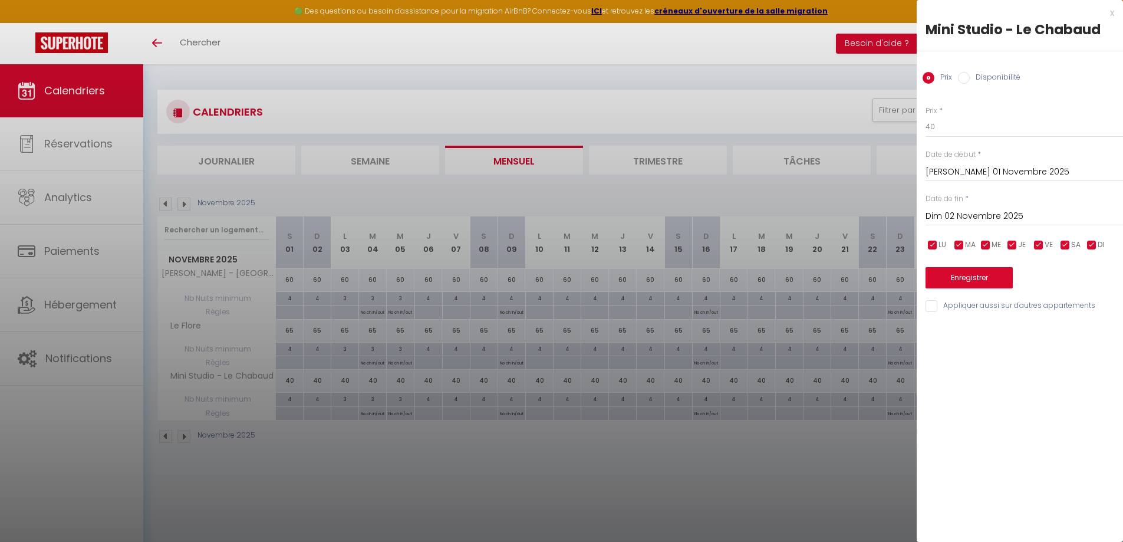
click at [962, 208] on div "Dim 02 Novembre 2025 < Nov 2025 > Dim Lun Mar Mer Jeu Ven Sam 1 2 3 4 5 6 7 8 9…" at bounding box center [1025, 215] width 198 height 21
click at [1012, 215] on input "Dim 02 Novembre 2025" at bounding box center [1025, 216] width 198 height 15
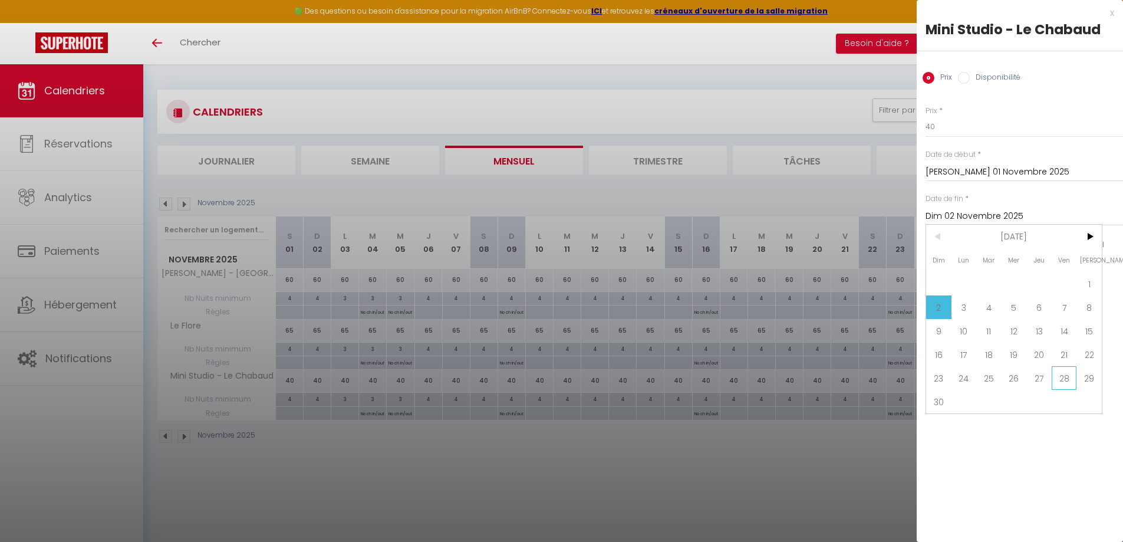
click at [1061, 370] on span "28" at bounding box center [1064, 378] width 25 height 24
type input "Ven 28 Novembre 2025"
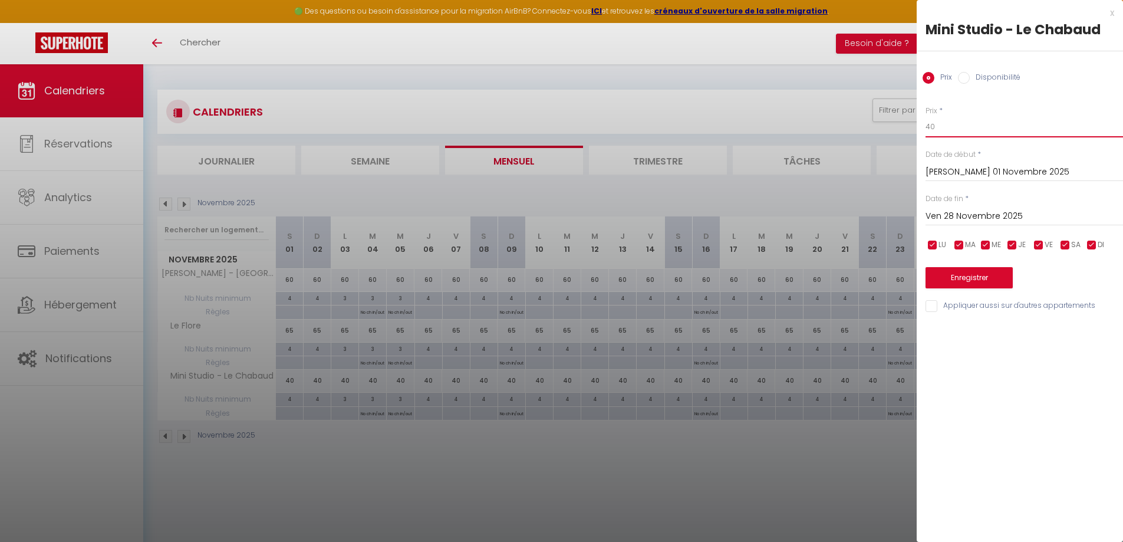
drag, startPoint x: 920, startPoint y: 128, endPoint x: 501, endPoint y: 161, distance: 419.9
click at [552, 156] on body "🟢 Des questions ou besoin d'assistance pour la migration AirBnB? Connectez-vous…" at bounding box center [561, 335] width 1123 height 542
type input "35"
click at [988, 277] on button "Enregistrer" at bounding box center [969, 277] width 87 height 21
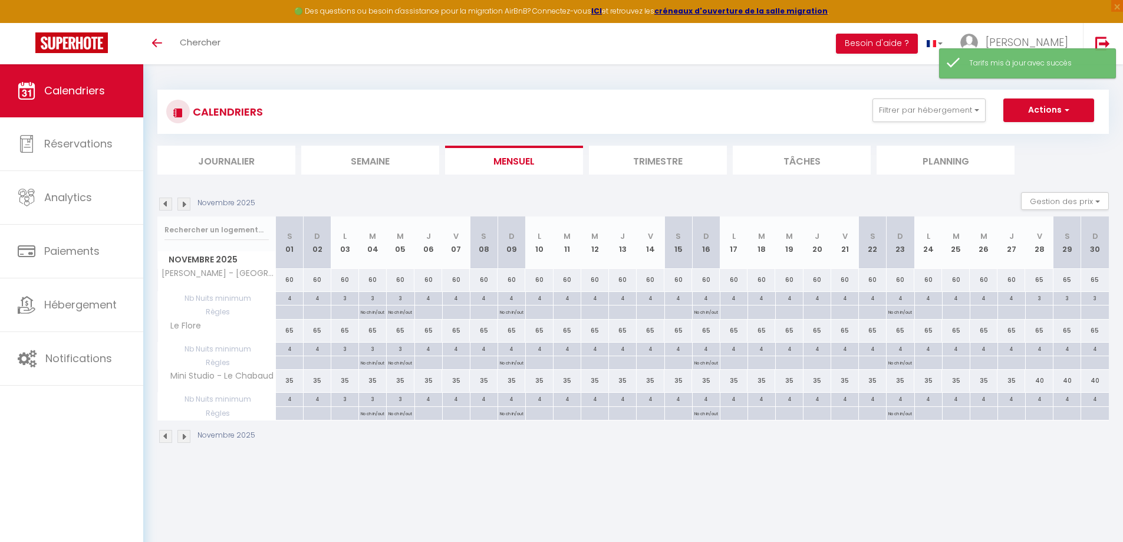
click at [177, 206] on div "Novembre 2025" at bounding box center [207, 204] width 101 height 13
click at [183, 206] on img at bounding box center [183, 204] width 13 height 13
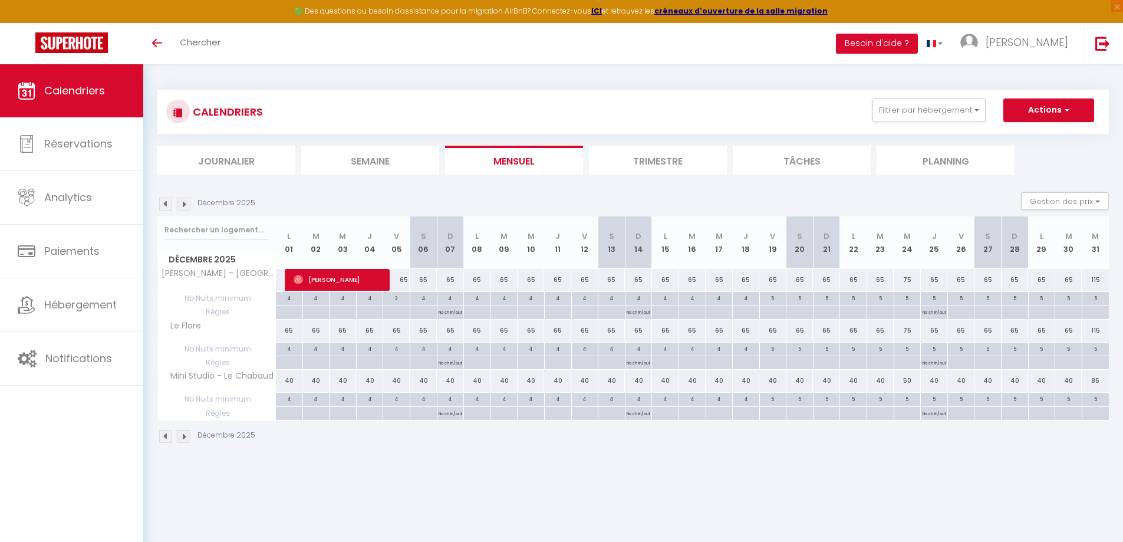
click at [160, 202] on img at bounding box center [165, 204] width 13 height 13
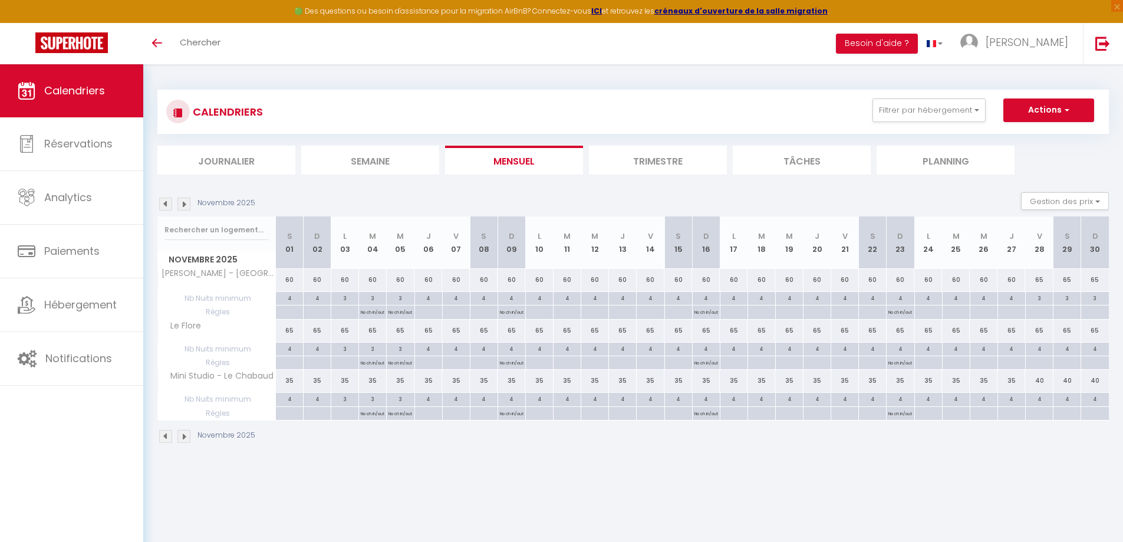
click at [1011, 281] on div "60" at bounding box center [1012, 280] width 28 height 22
type input "60"
type input "Jeu 27 Novembre 2025"
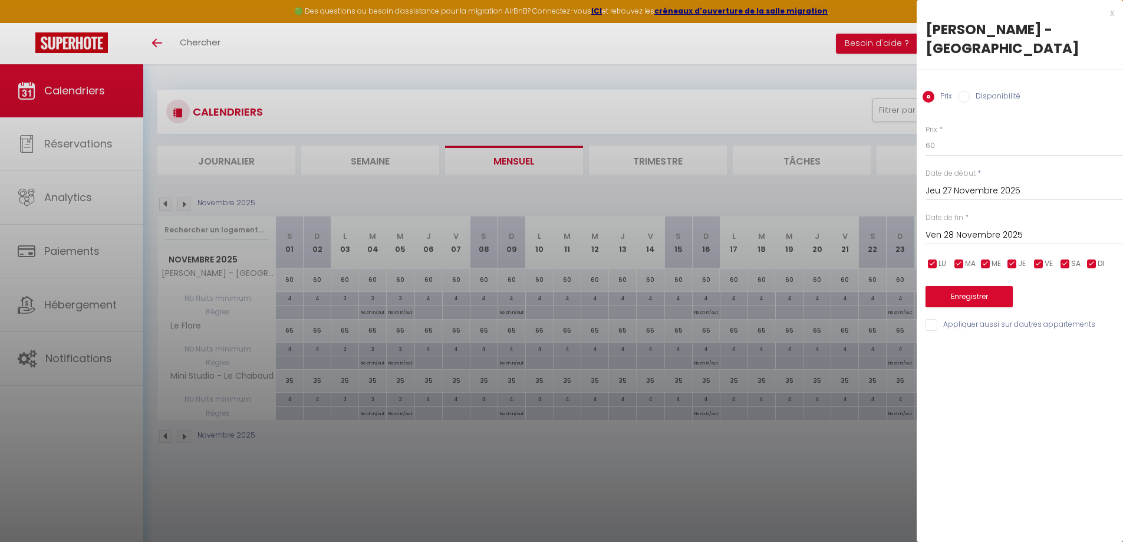
click at [993, 232] on input "Ven 28 Novembre 2025" at bounding box center [1025, 235] width 198 height 15
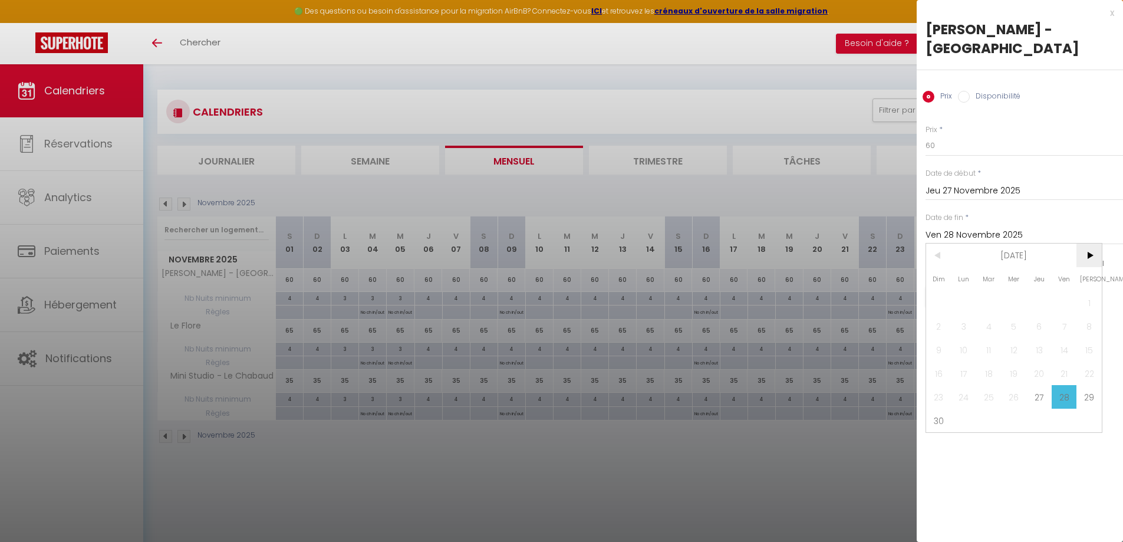
click at [1088, 251] on span ">" at bounding box center [1089, 256] width 25 height 24
click at [975, 301] on span "1" at bounding box center [964, 303] width 25 height 24
type input "Lun 01 Décembre 2025"
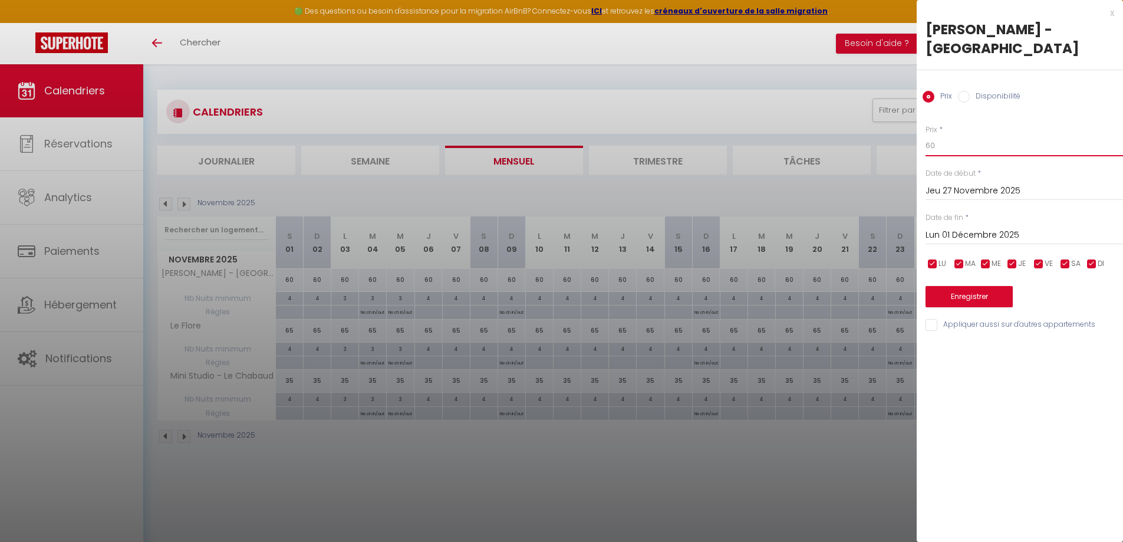
drag, startPoint x: 956, startPoint y: 153, endPoint x: 917, endPoint y: 146, distance: 39.5
click at [926, 148] on input "60" at bounding box center [1025, 145] width 198 height 21
click at [962, 295] on button "Enregistrer" at bounding box center [969, 296] width 87 height 21
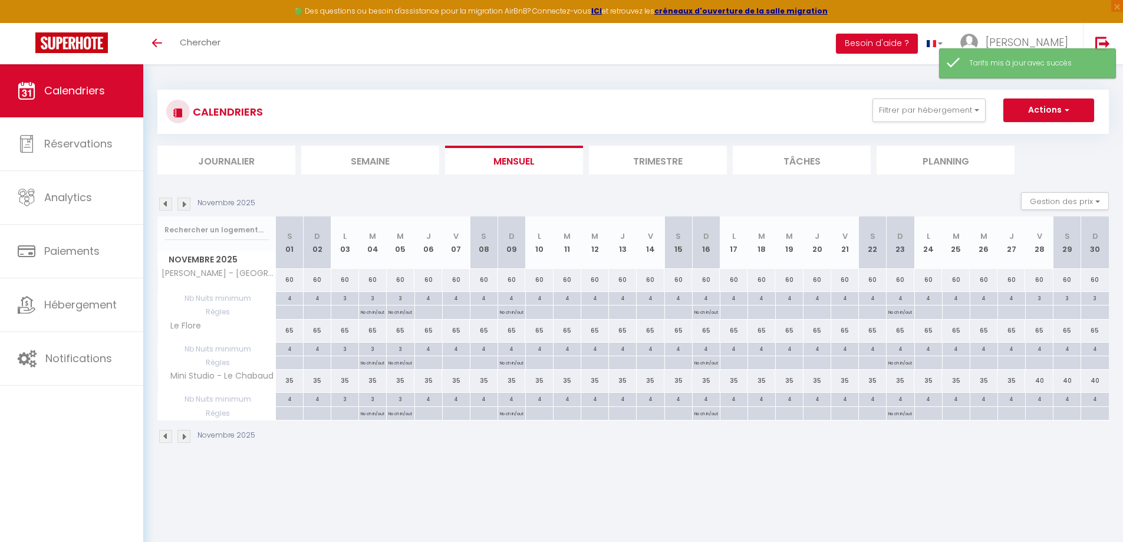
click at [181, 203] on img at bounding box center [183, 204] width 13 height 13
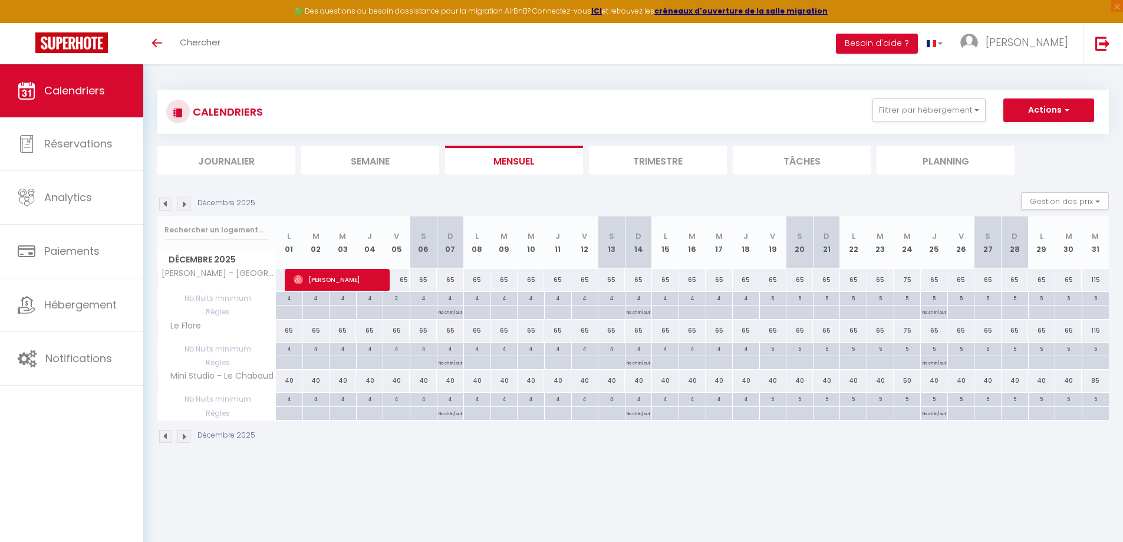
click at [401, 284] on div "65" at bounding box center [396, 280] width 27 height 22
type input "65"
type input "Ven 05 Décembre 2025"
type input "Sam 06 Décembre 2025"
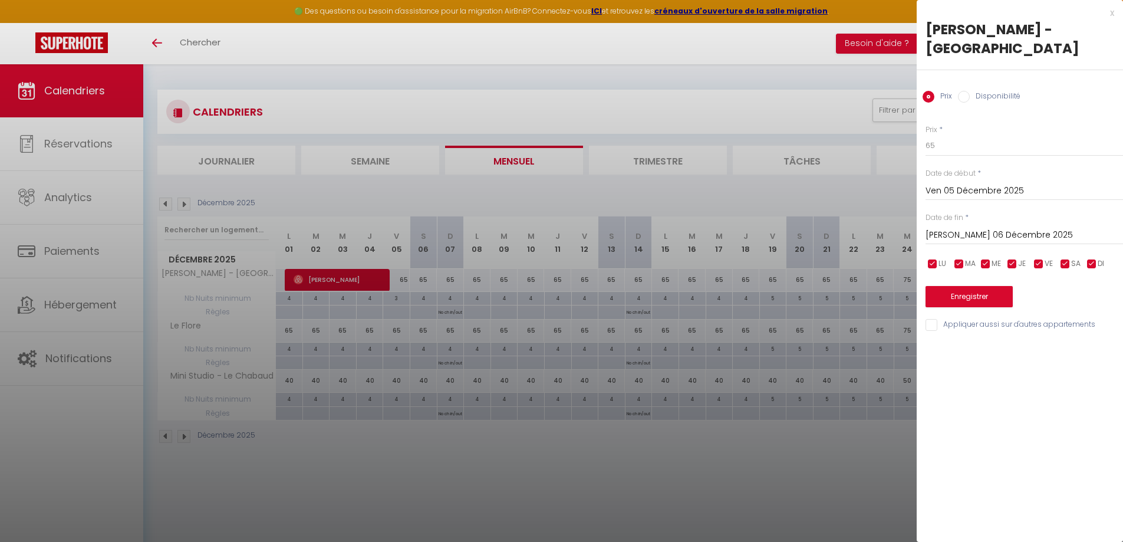
click at [401, 284] on div at bounding box center [561, 271] width 1123 height 542
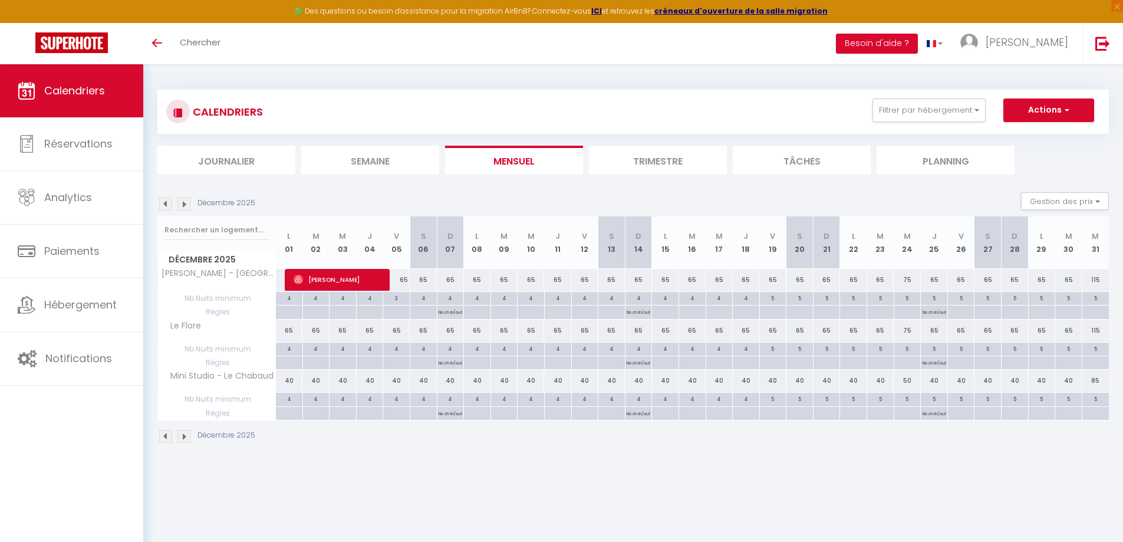
click at [401, 280] on div "65" at bounding box center [396, 280] width 27 height 22
type input "65"
type input "Ven 05 Décembre 2025"
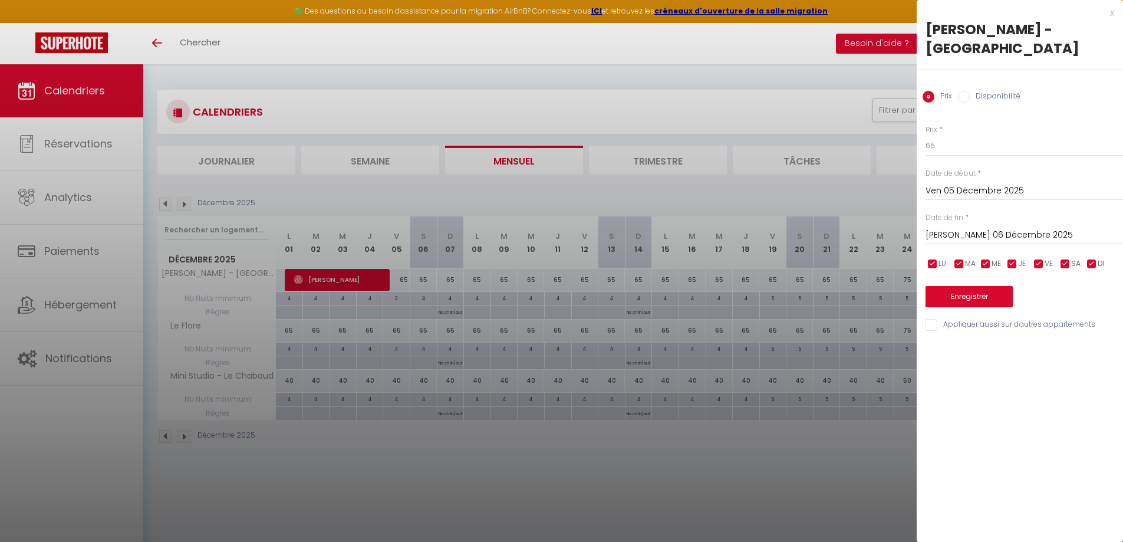
click at [979, 234] on input "Sam 06 Décembre 2025" at bounding box center [1025, 235] width 198 height 15
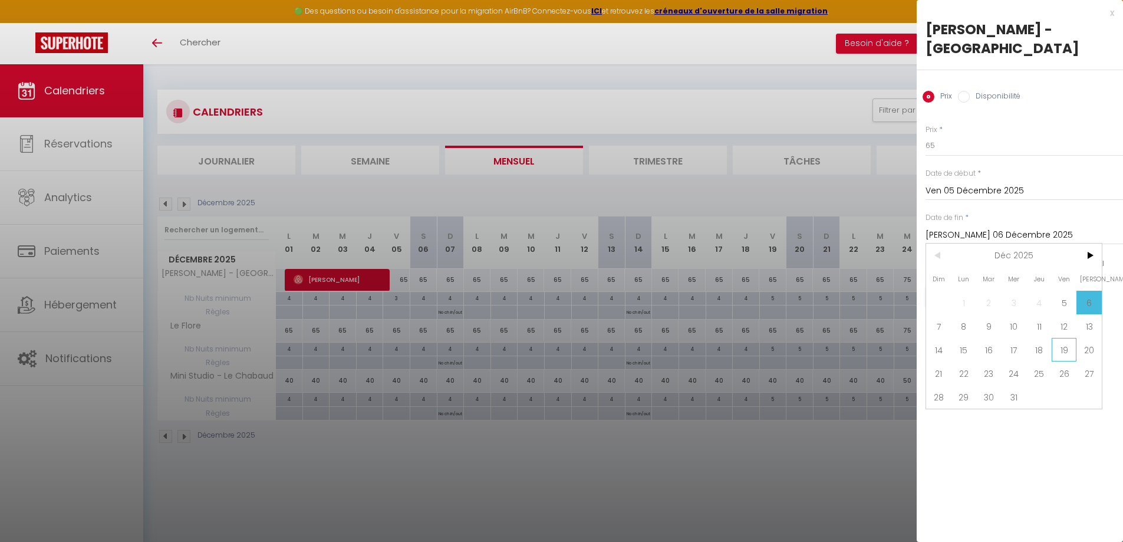
drag, startPoint x: 1074, startPoint y: 348, endPoint x: 1028, endPoint y: 259, distance: 100.2
click at [1074, 348] on span "19" at bounding box center [1064, 350] width 25 height 24
type input "Ven 19 Décembre 2025"
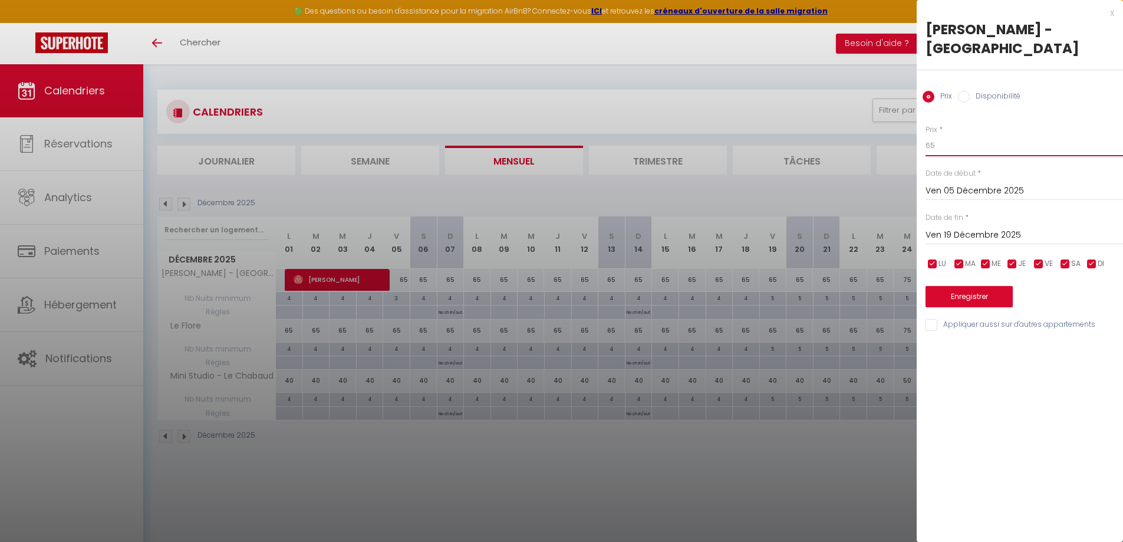
drag, startPoint x: 960, startPoint y: 147, endPoint x: 485, endPoint y: 143, distance: 475.2
click at [530, 137] on body "🟢 Des questions ou besoin d'assistance pour la migration AirBnB? Connectez-vous…" at bounding box center [561, 335] width 1123 height 542
type input "60"
click at [997, 300] on button "Enregistrer" at bounding box center [969, 296] width 87 height 21
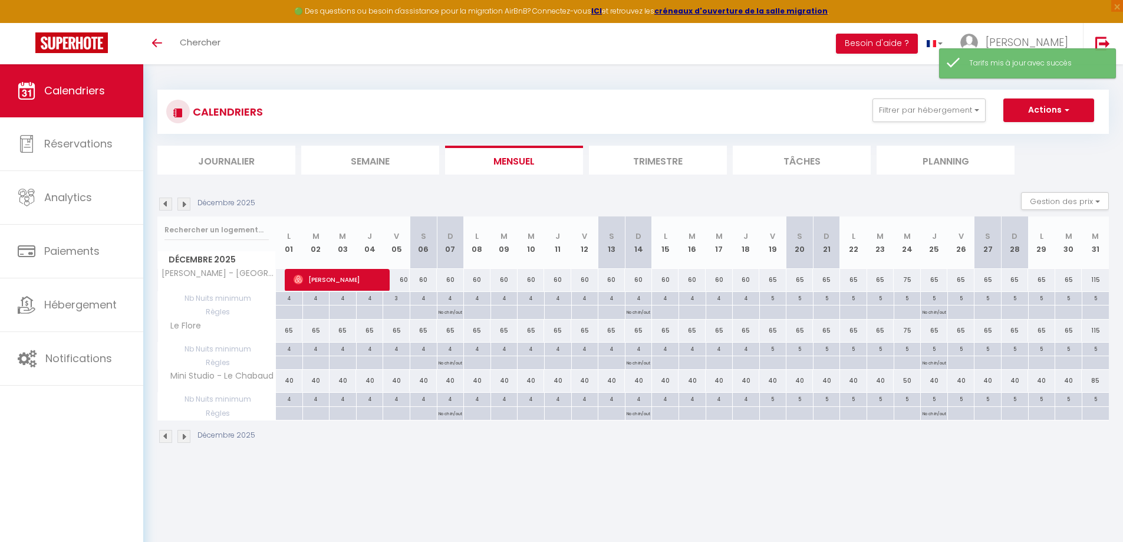
click at [162, 207] on img at bounding box center [165, 204] width 13 height 13
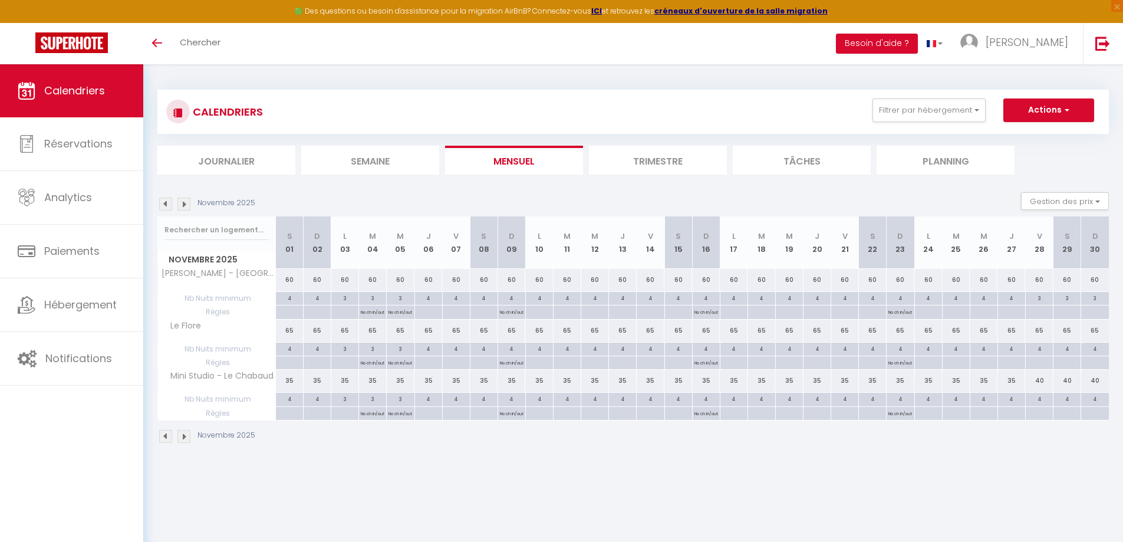
click at [183, 206] on img at bounding box center [183, 204] width 13 height 13
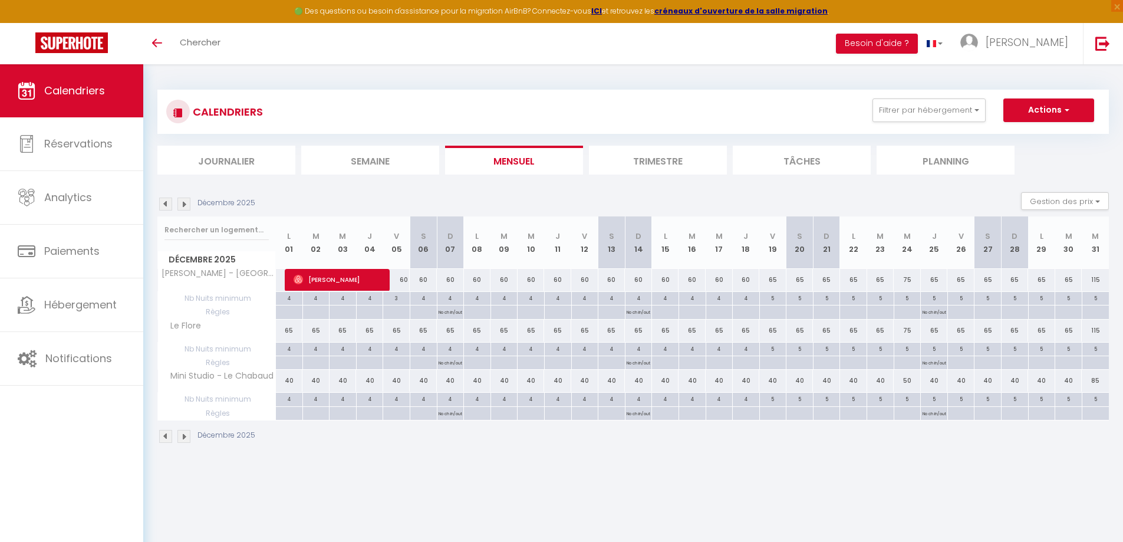
click at [167, 208] on img at bounding box center [165, 204] width 13 height 13
